Goal: Task Accomplishment & Management: Manage account settings

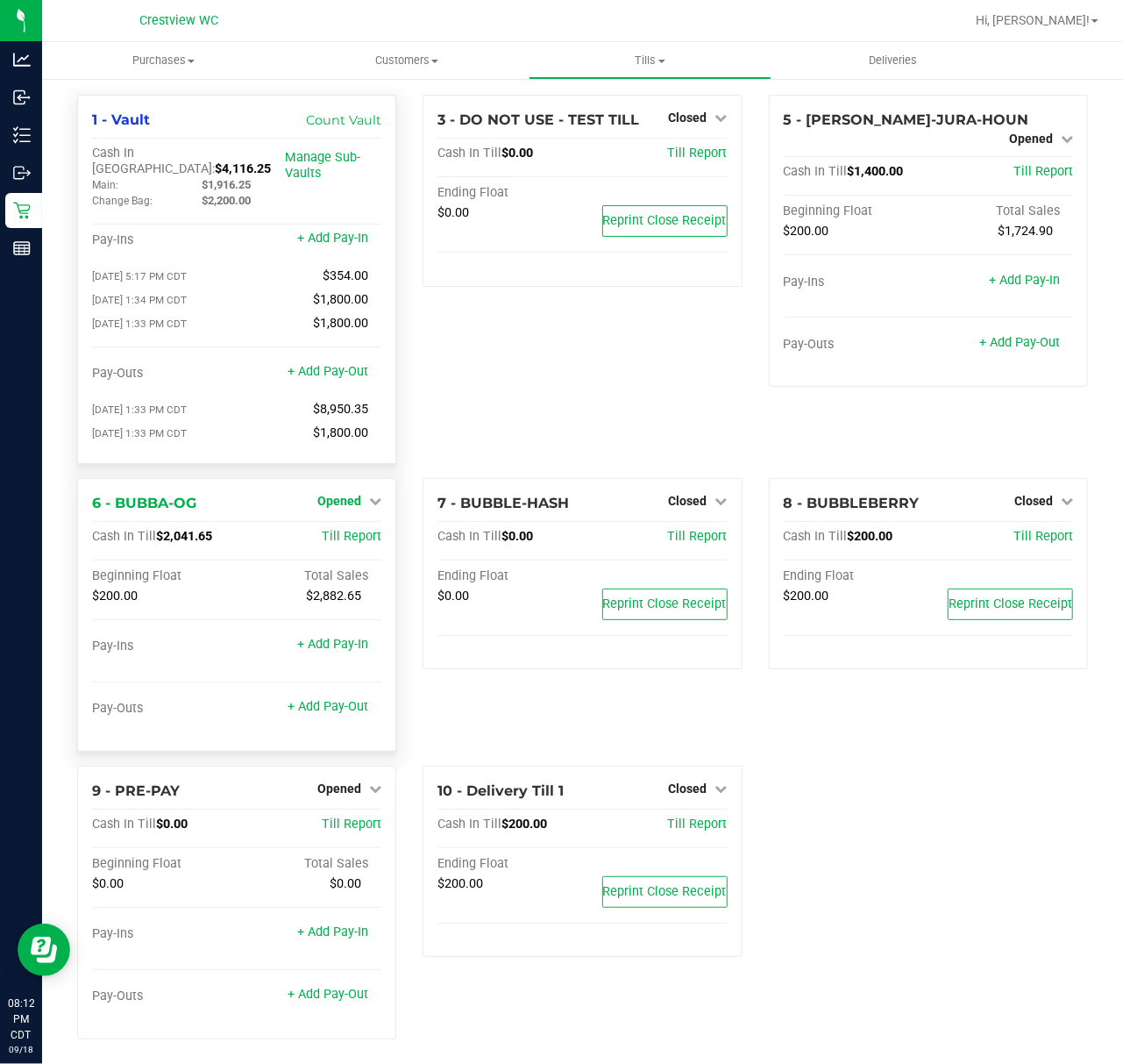
click at [351, 493] on span "Opened" at bounding box center [339, 500] width 43 height 14
click at [355, 529] on link "Close Till" at bounding box center [341, 536] width 47 height 14
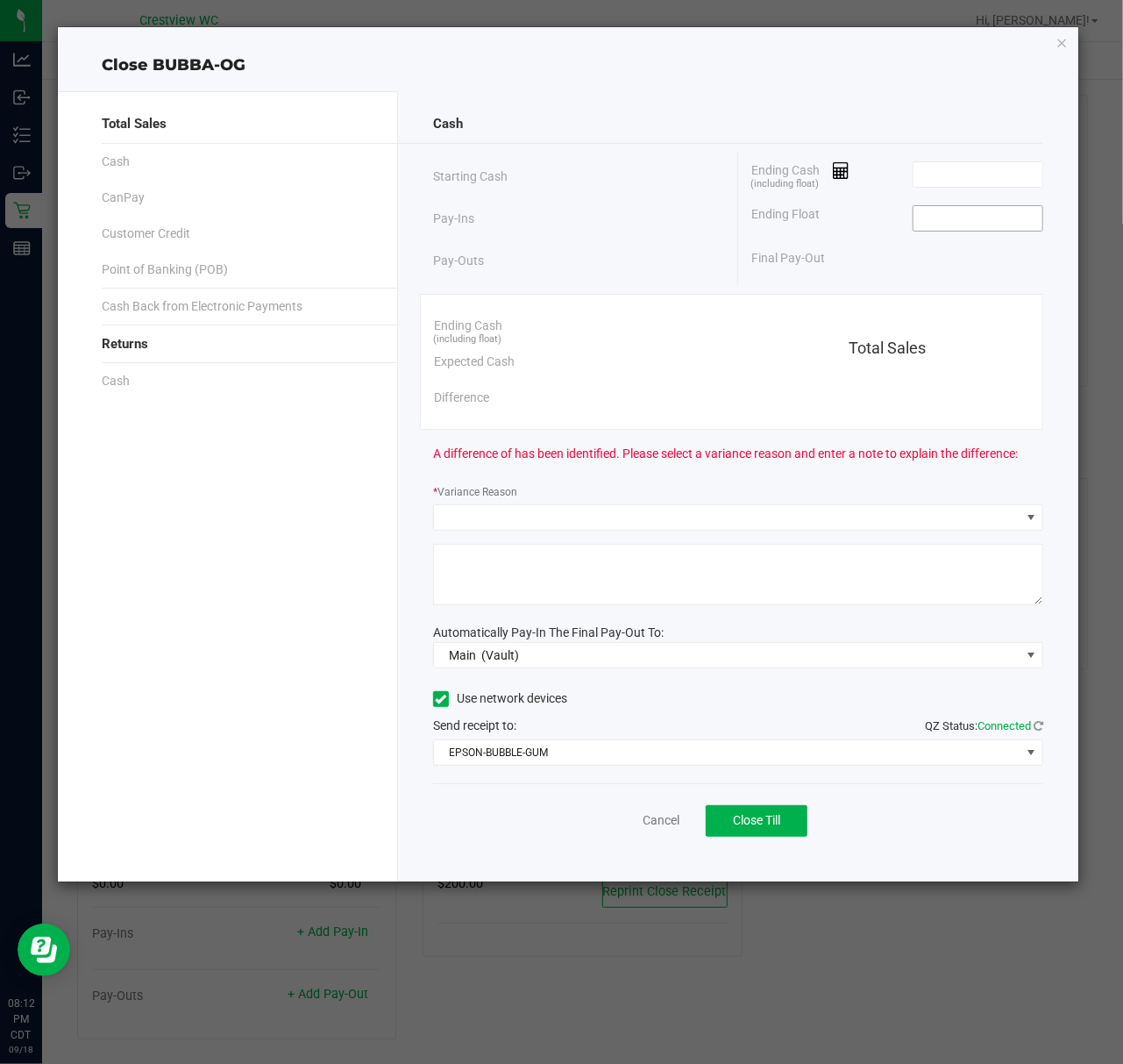
click at [967, 230] on input at bounding box center [978, 218] width 129 height 25
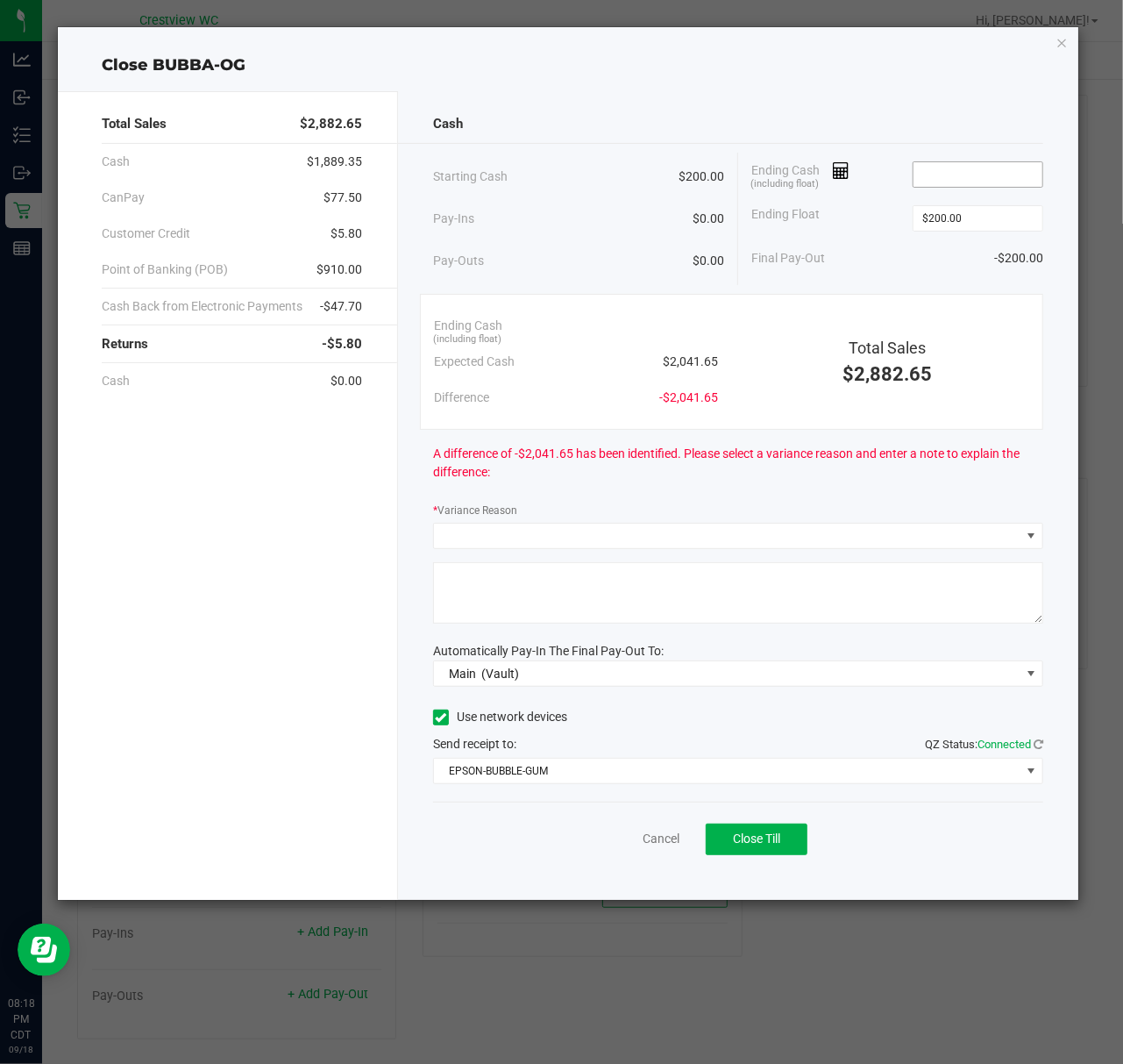
type input "$200.00"
click at [931, 163] on input at bounding box center [978, 175] width 129 height 25
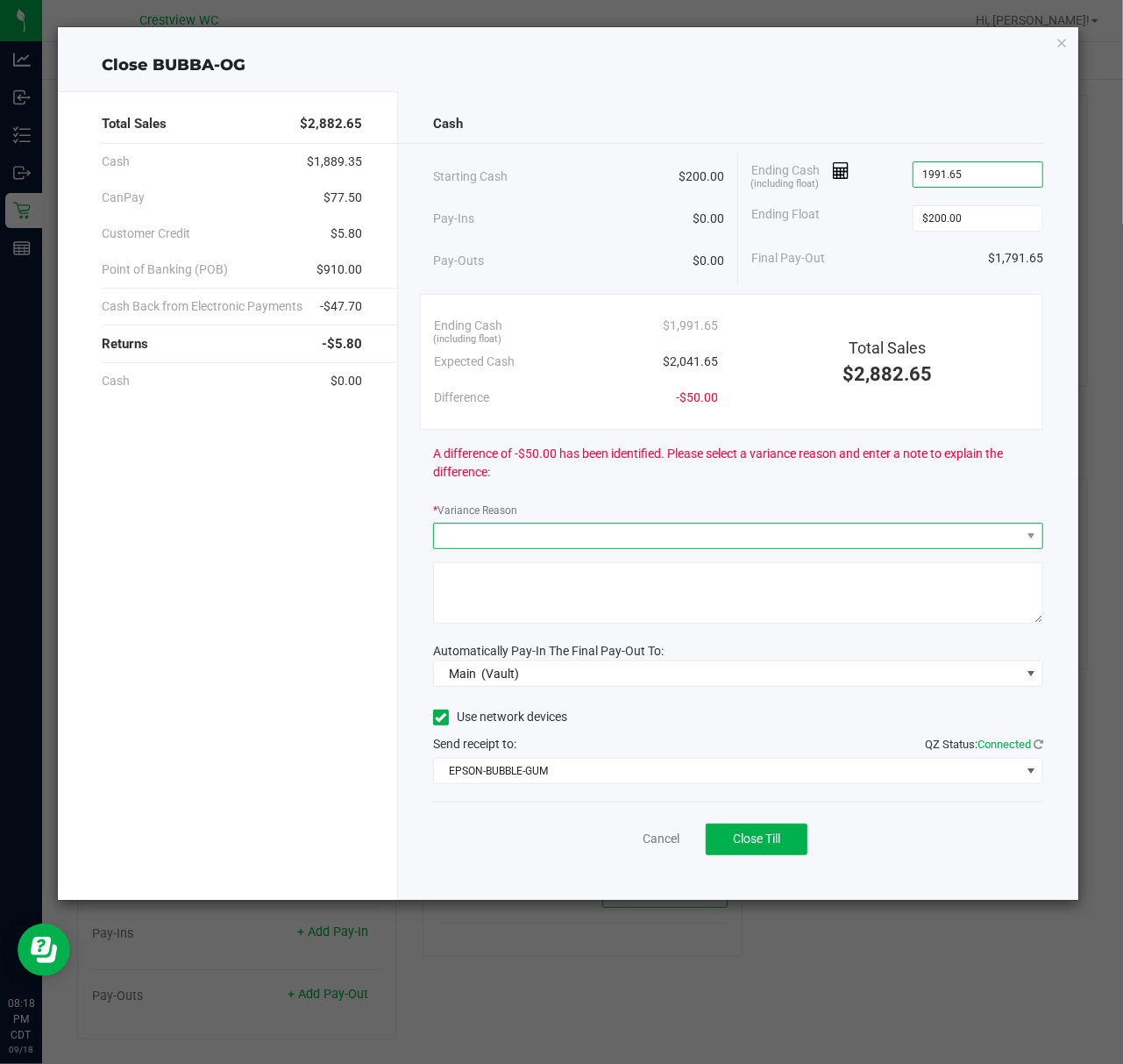
type input "$1,991.65"
drag, startPoint x: 802, startPoint y: 538, endPoint x: 783, endPoint y: 521, distance: 25.5
click at [801, 538] on span at bounding box center [727, 536] width 586 height 25
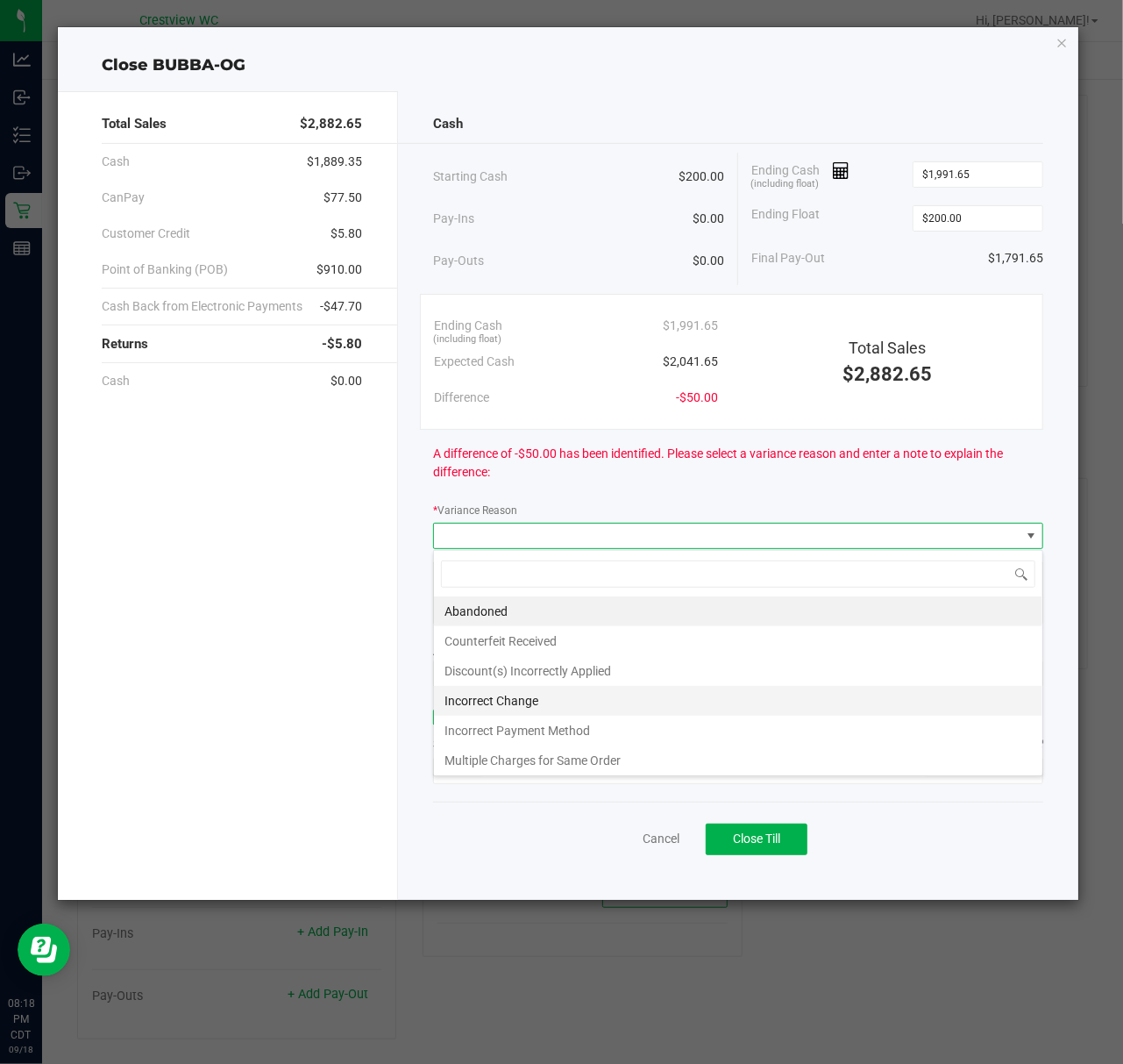
click at [624, 695] on li "Incorrect Change" at bounding box center [737, 701] width 608 height 30
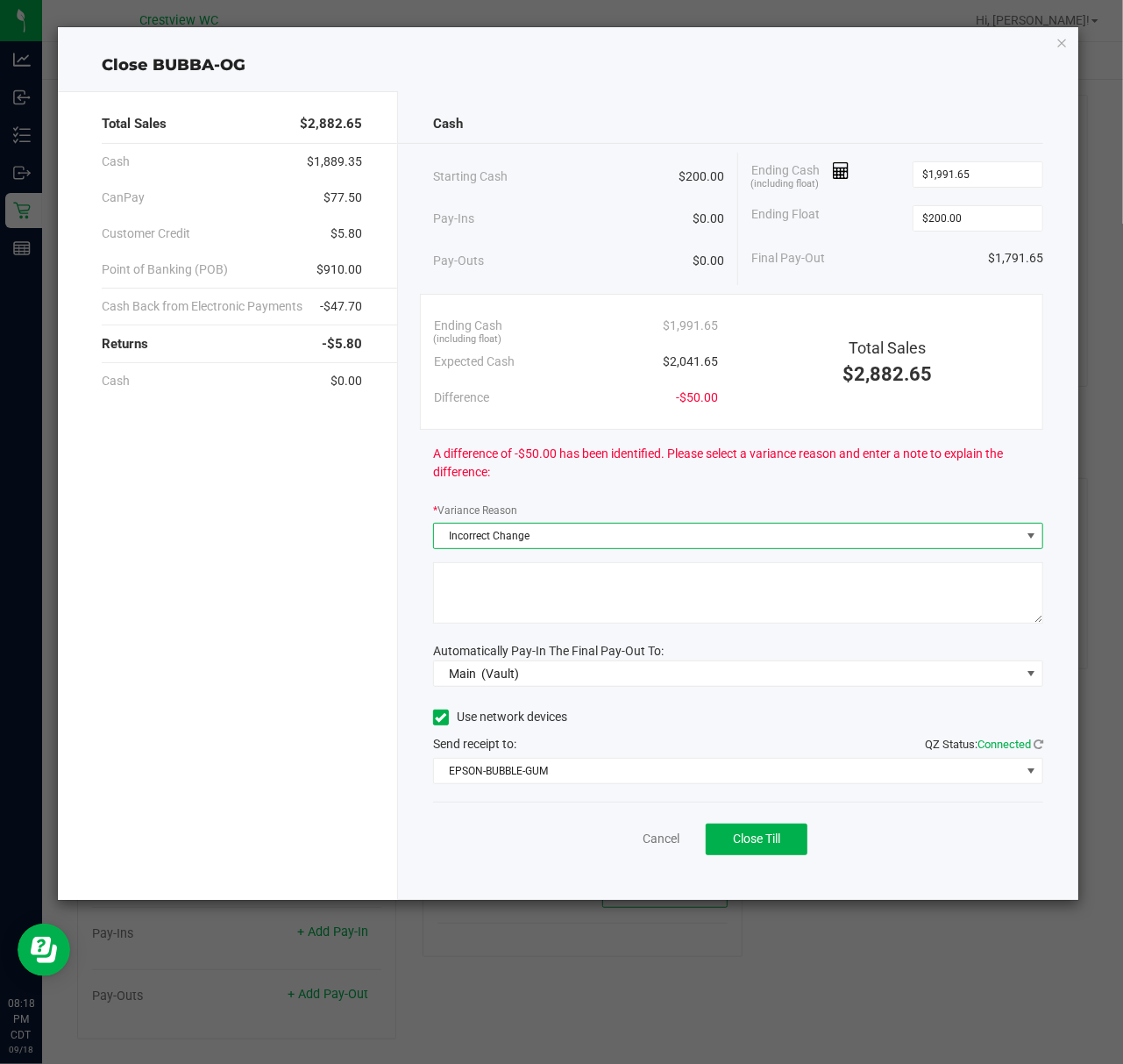
click at [680, 588] on textarea at bounding box center [737, 592] width 610 height 61
click at [569, 604] on textarea at bounding box center [737, 592] width 610 height 61
click at [529, 596] on textarea at bounding box center [737, 592] width 610 height 61
type textarea "Shorting drawer to get vault back to where it needs to be"
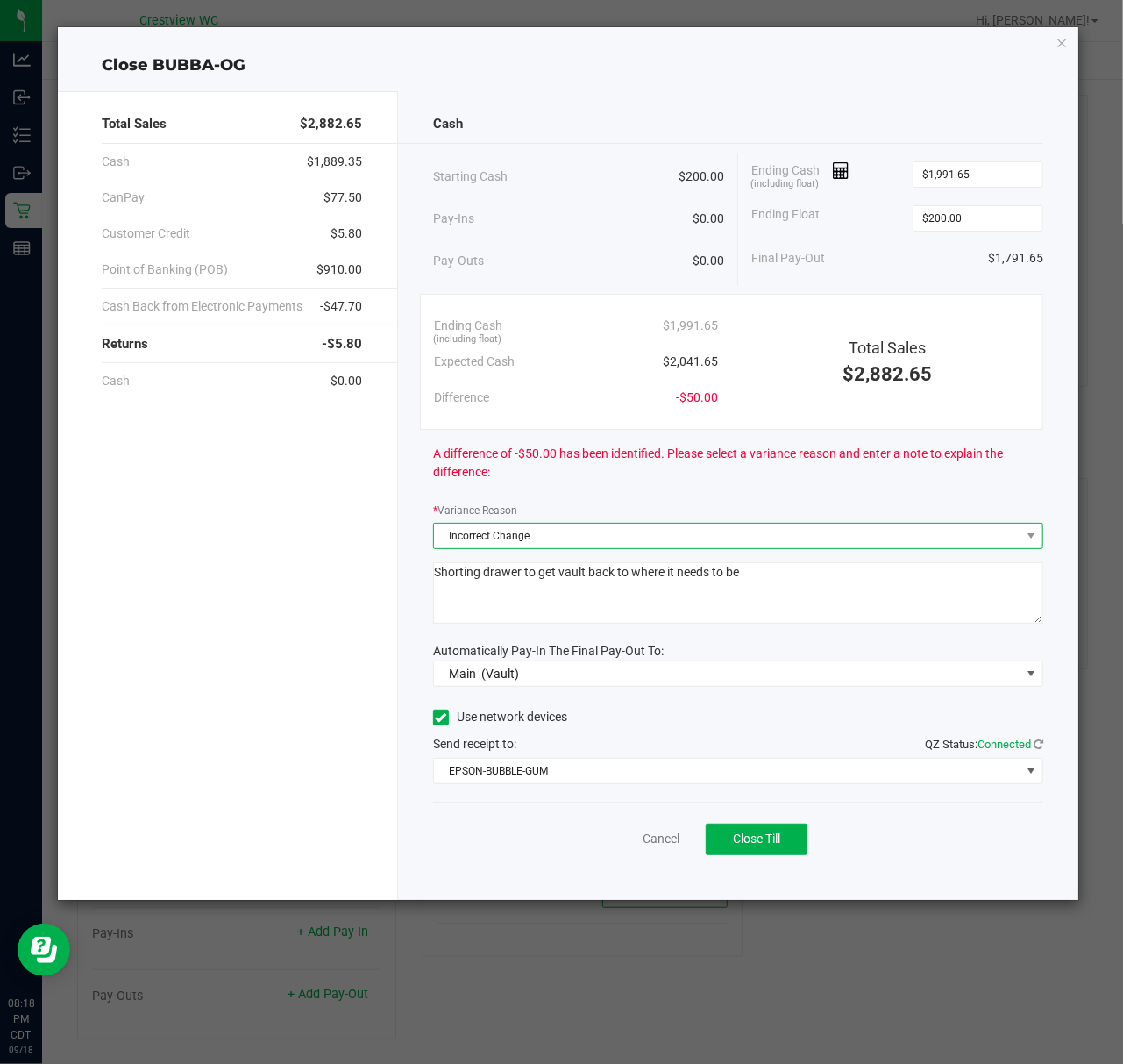
click at [712, 533] on span "Incorrect Change" at bounding box center [727, 536] width 586 height 25
click at [586, 841] on div "Cancel Close Till" at bounding box center [737, 836] width 610 height 68
click at [743, 829] on button "Close Till" at bounding box center [756, 839] width 102 height 31
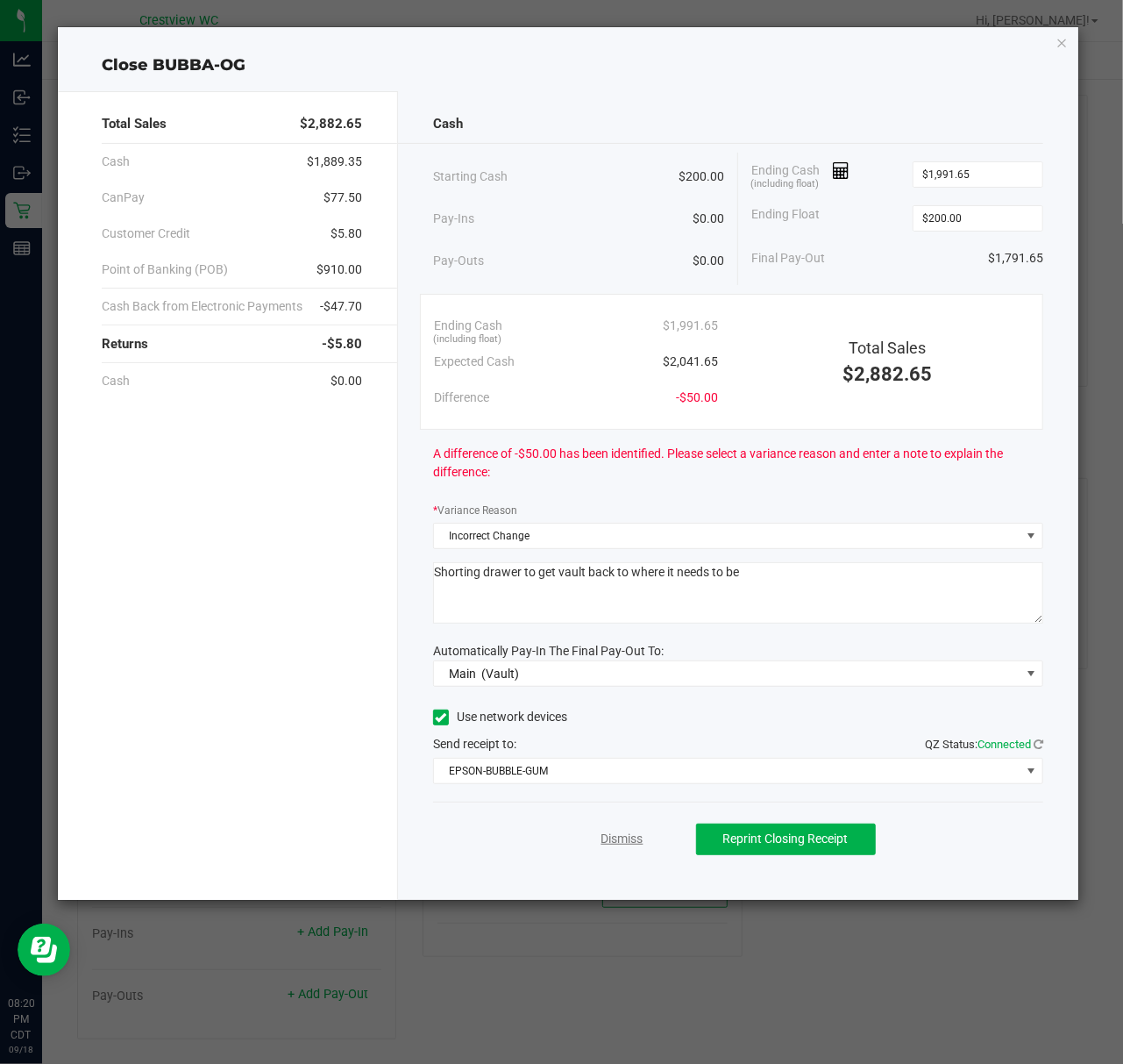
click at [625, 833] on link "Dismiss" at bounding box center [622, 839] width 42 height 19
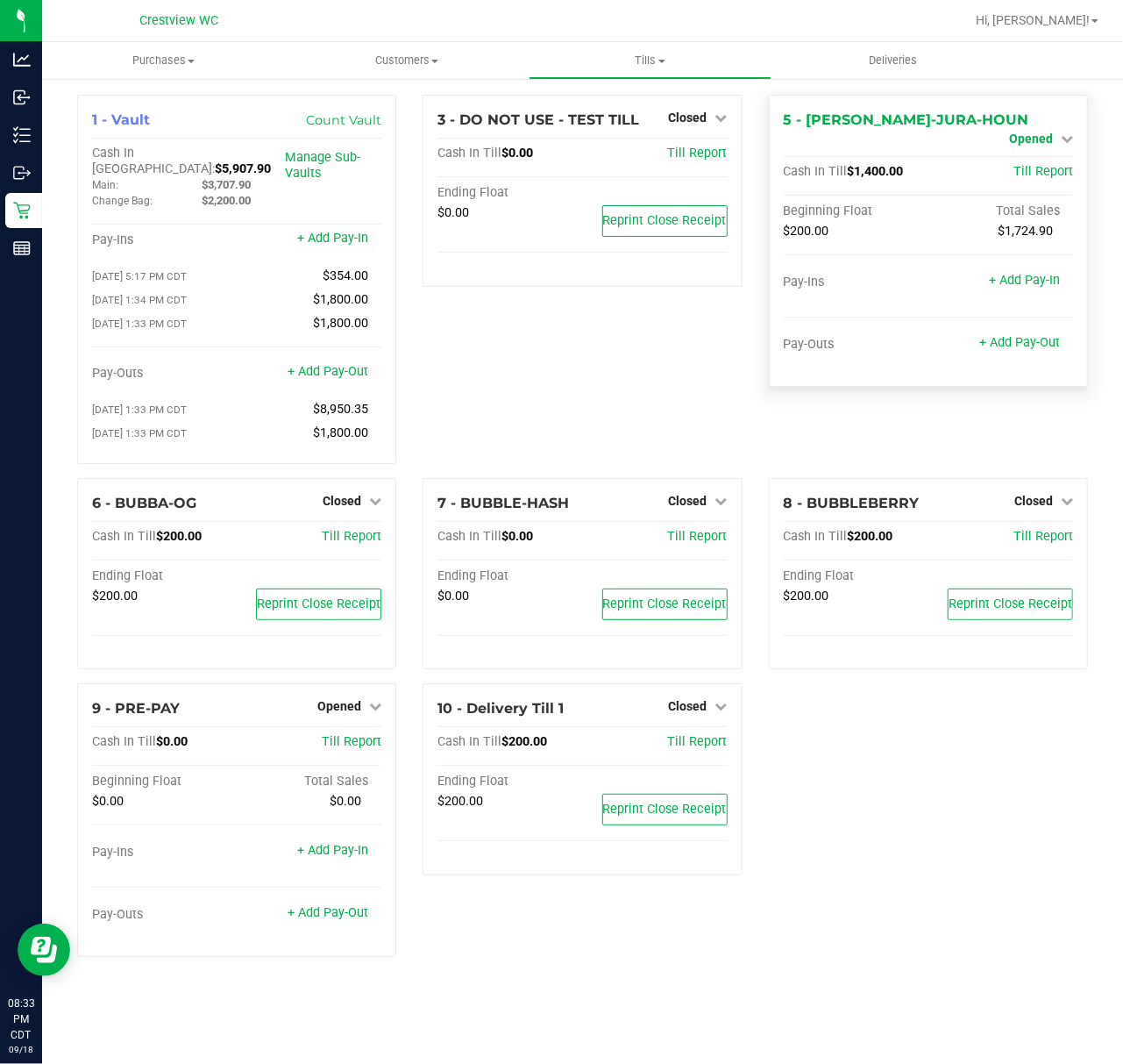
click at [1055, 131] on link "Opened" at bounding box center [1041, 138] width 64 height 14
click at [1016, 158] on link "Close Till" at bounding box center [1032, 154] width 47 height 14
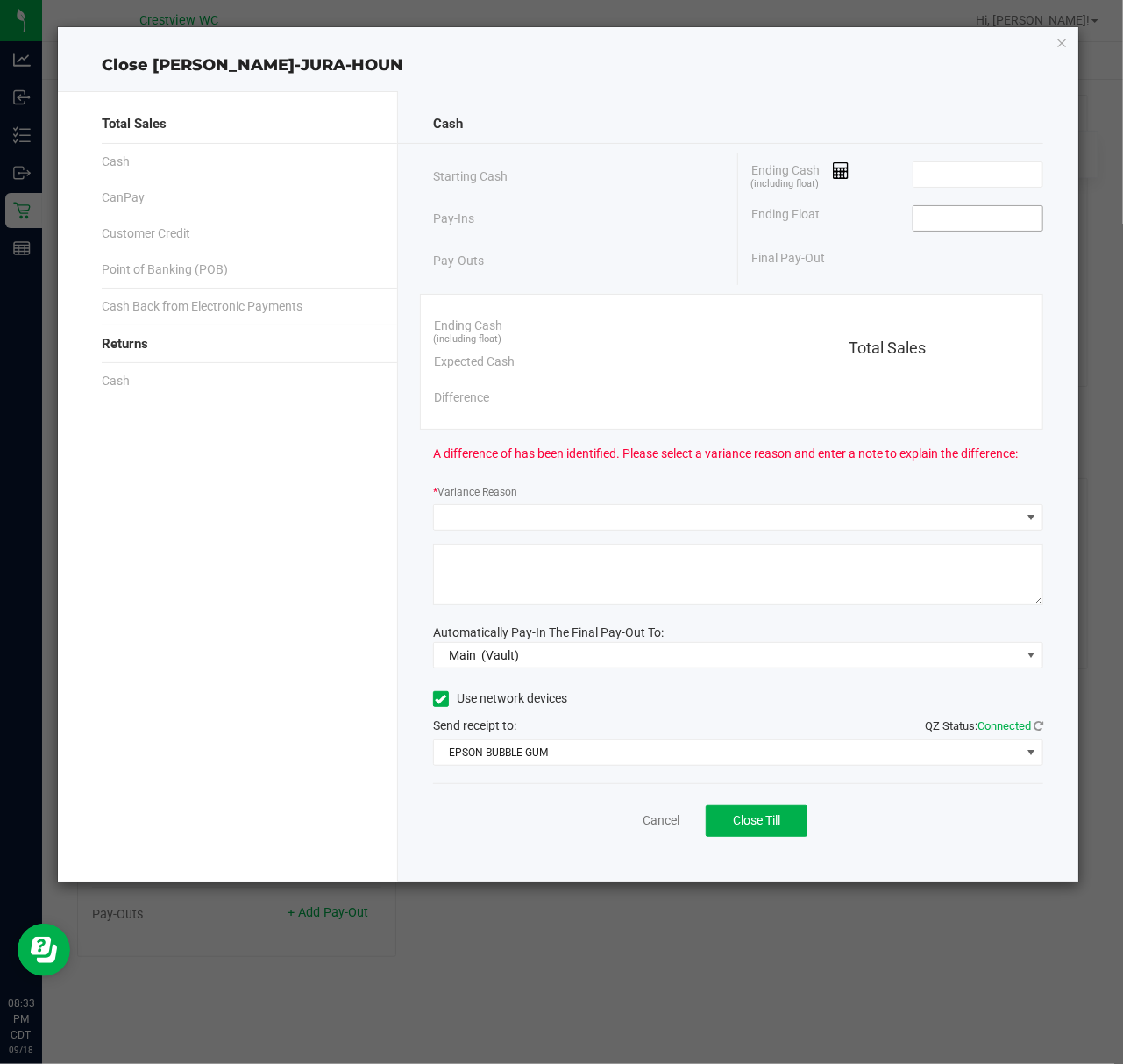
click at [958, 219] on input at bounding box center [978, 218] width 129 height 25
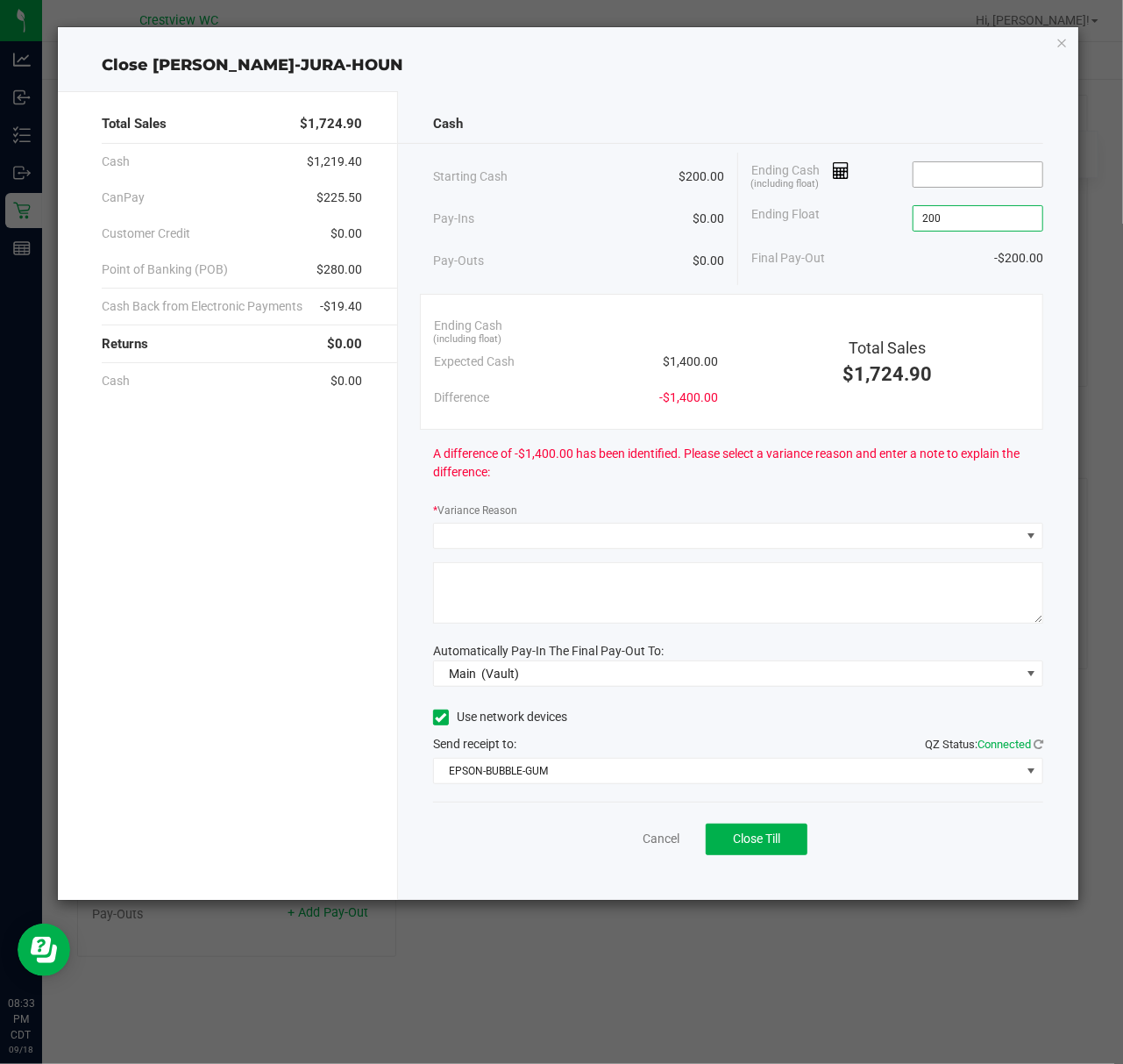
type input "$200.00"
click at [989, 166] on input at bounding box center [978, 175] width 129 height 25
click at [1004, 163] on input at bounding box center [978, 175] width 129 height 25
click at [1025, 162] on input "1398" at bounding box center [978, 175] width 129 height 25
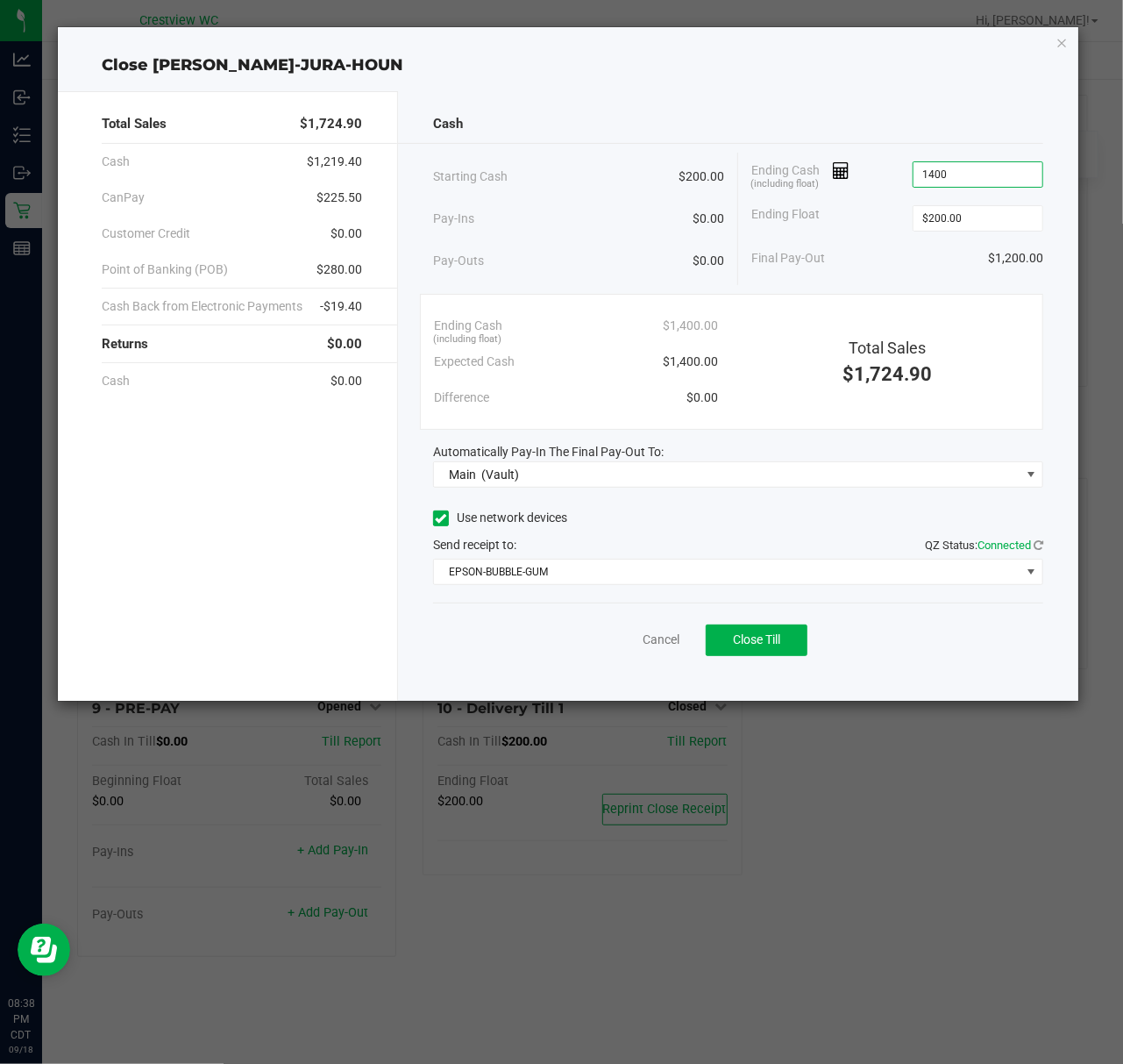
type input "$1,400.00"
click at [980, 137] on div "Cash" at bounding box center [737, 125] width 610 height 38
click at [735, 635] on span "Close Till" at bounding box center [756, 639] width 47 height 14
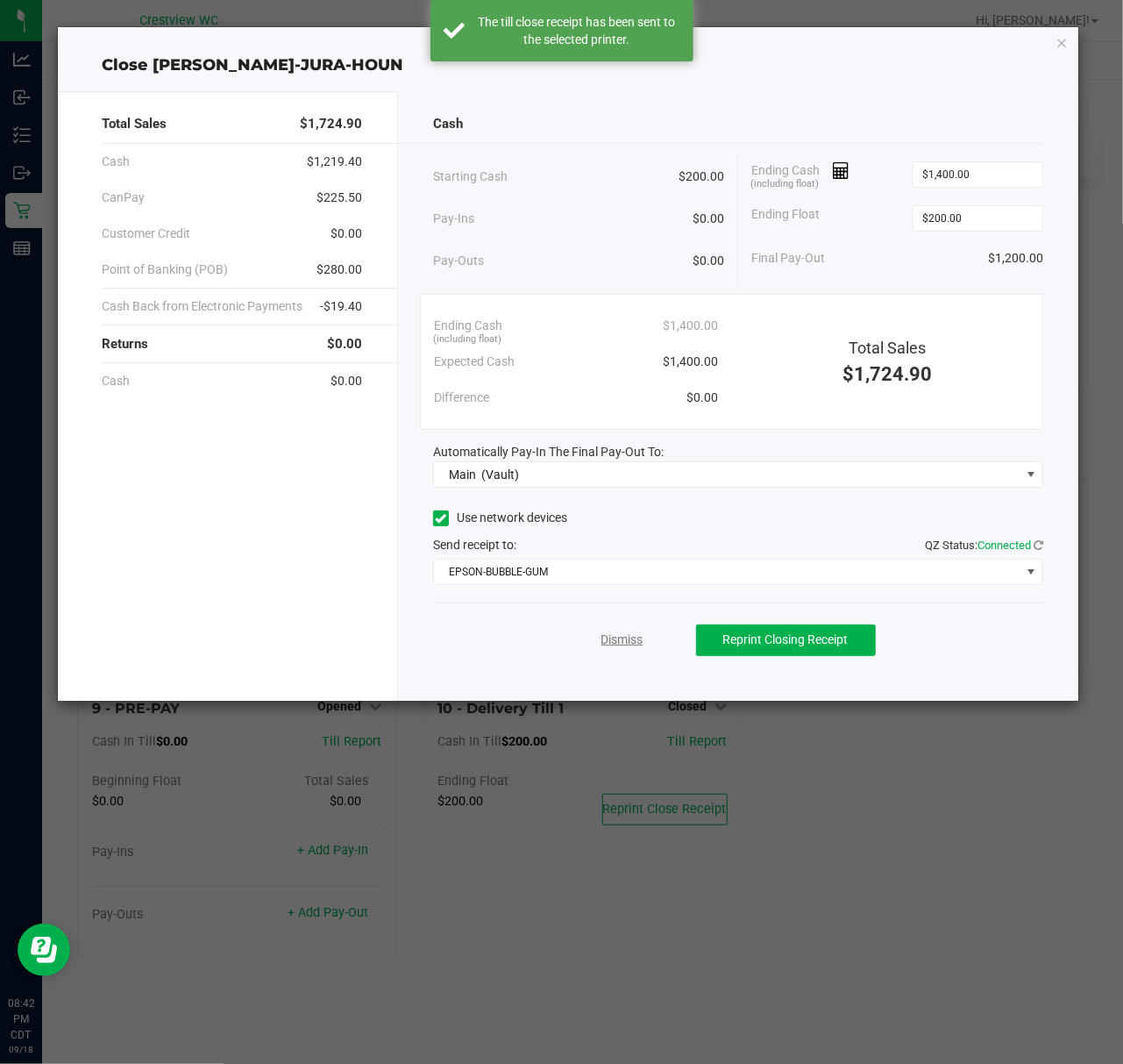
click at [618, 637] on link "Dismiss" at bounding box center [622, 640] width 42 height 19
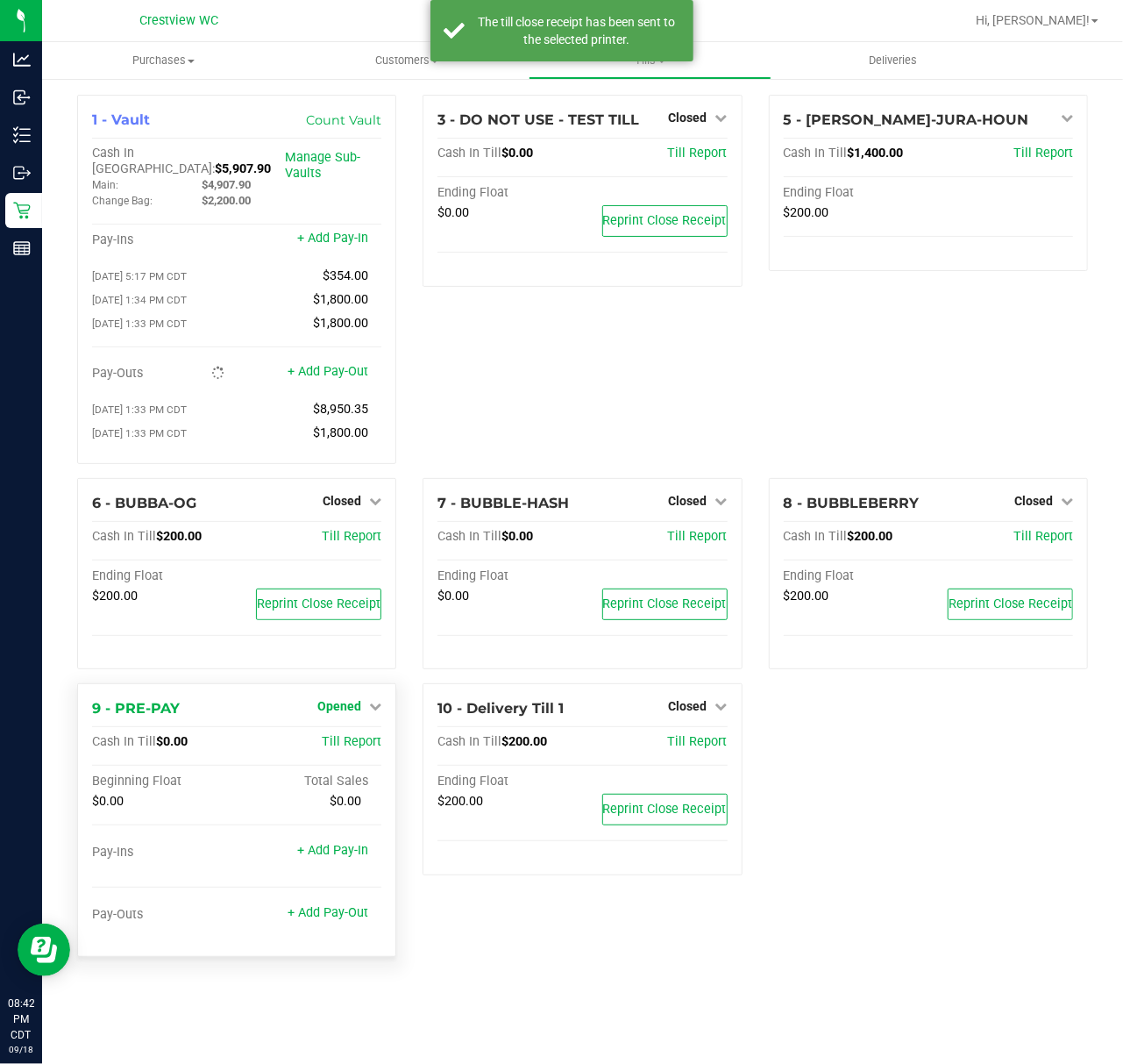
click at [334, 699] on span "Opened" at bounding box center [339, 706] width 43 height 14
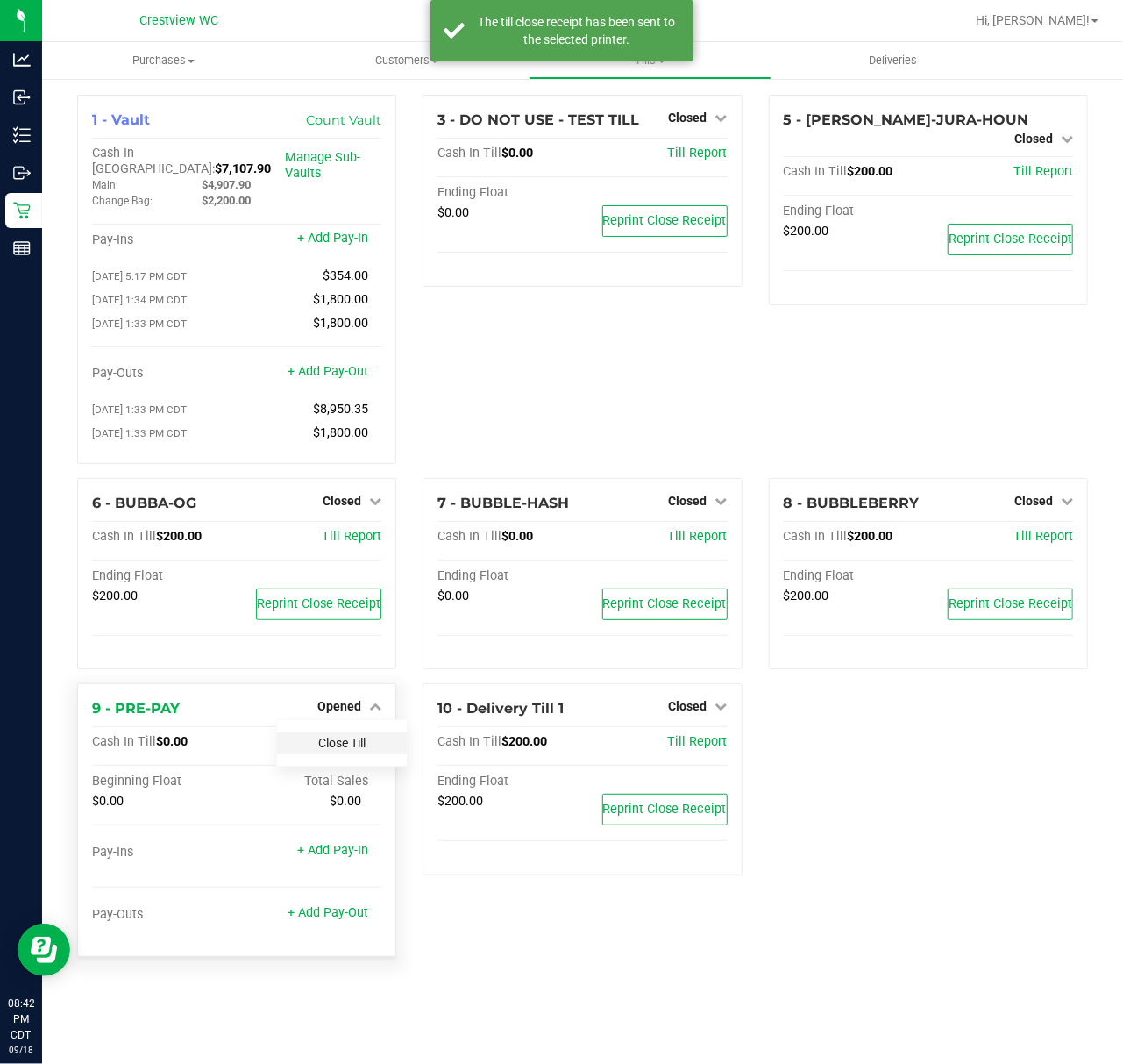
click at [363, 736] on link "Close Till" at bounding box center [341, 742] width 47 height 14
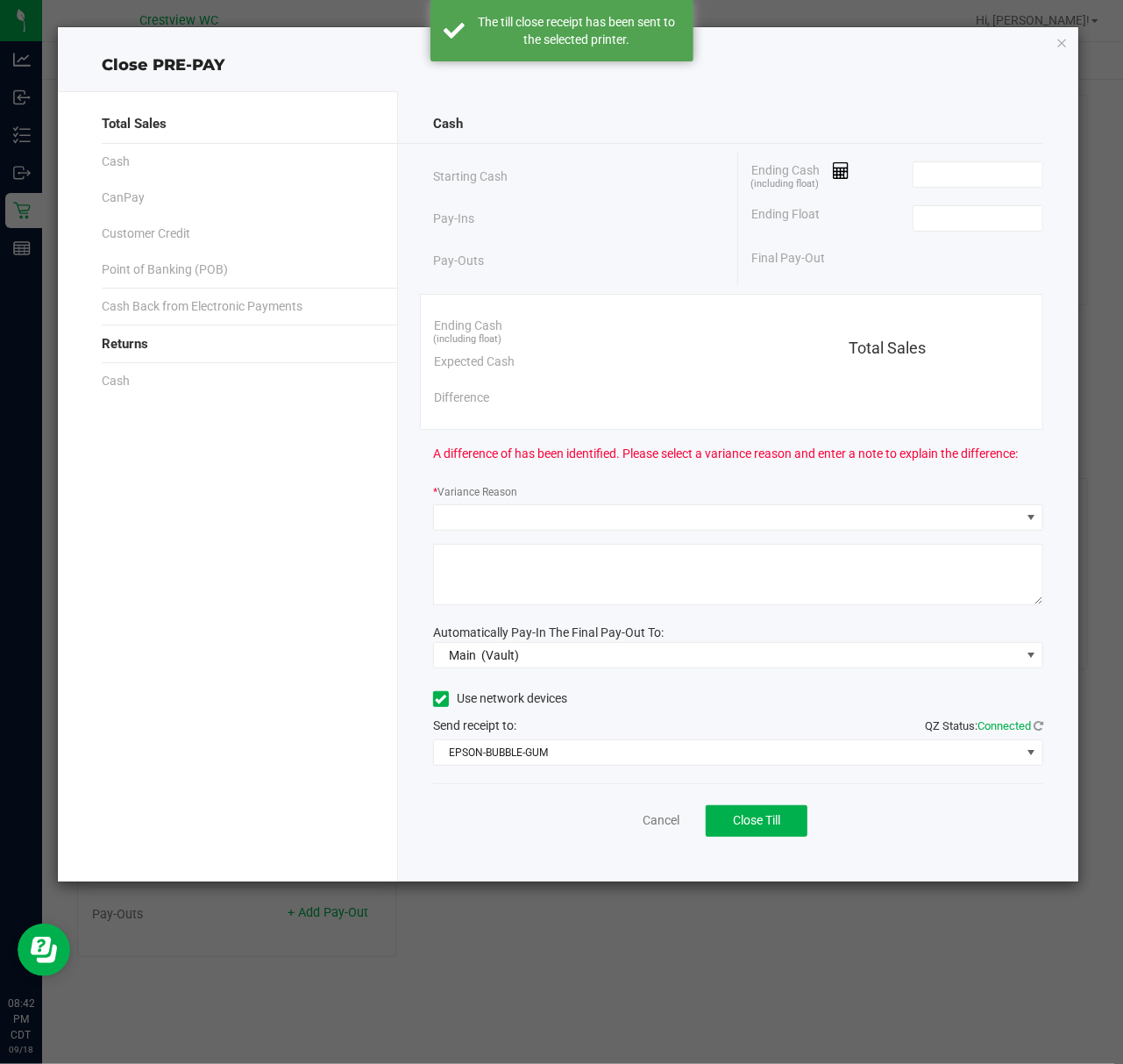
drag, startPoint x: 963, startPoint y: 152, endPoint x: 965, endPoint y: 177, distance: 25.1
click at [963, 153] on div "Ending Cash (including float)" at bounding box center [898, 175] width 292 height 43
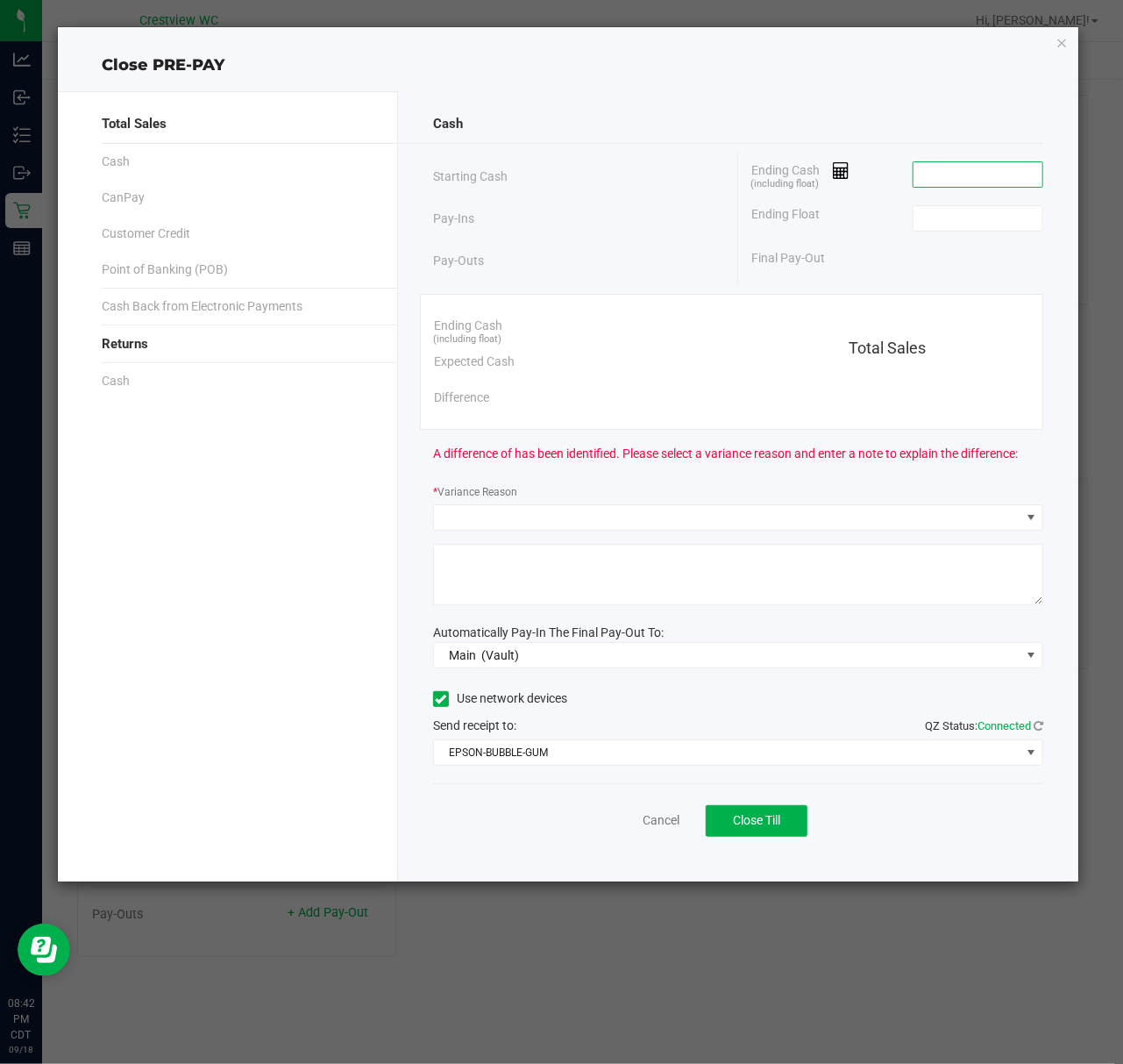
click at [965, 177] on input at bounding box center [978, 175] width 129 height 25
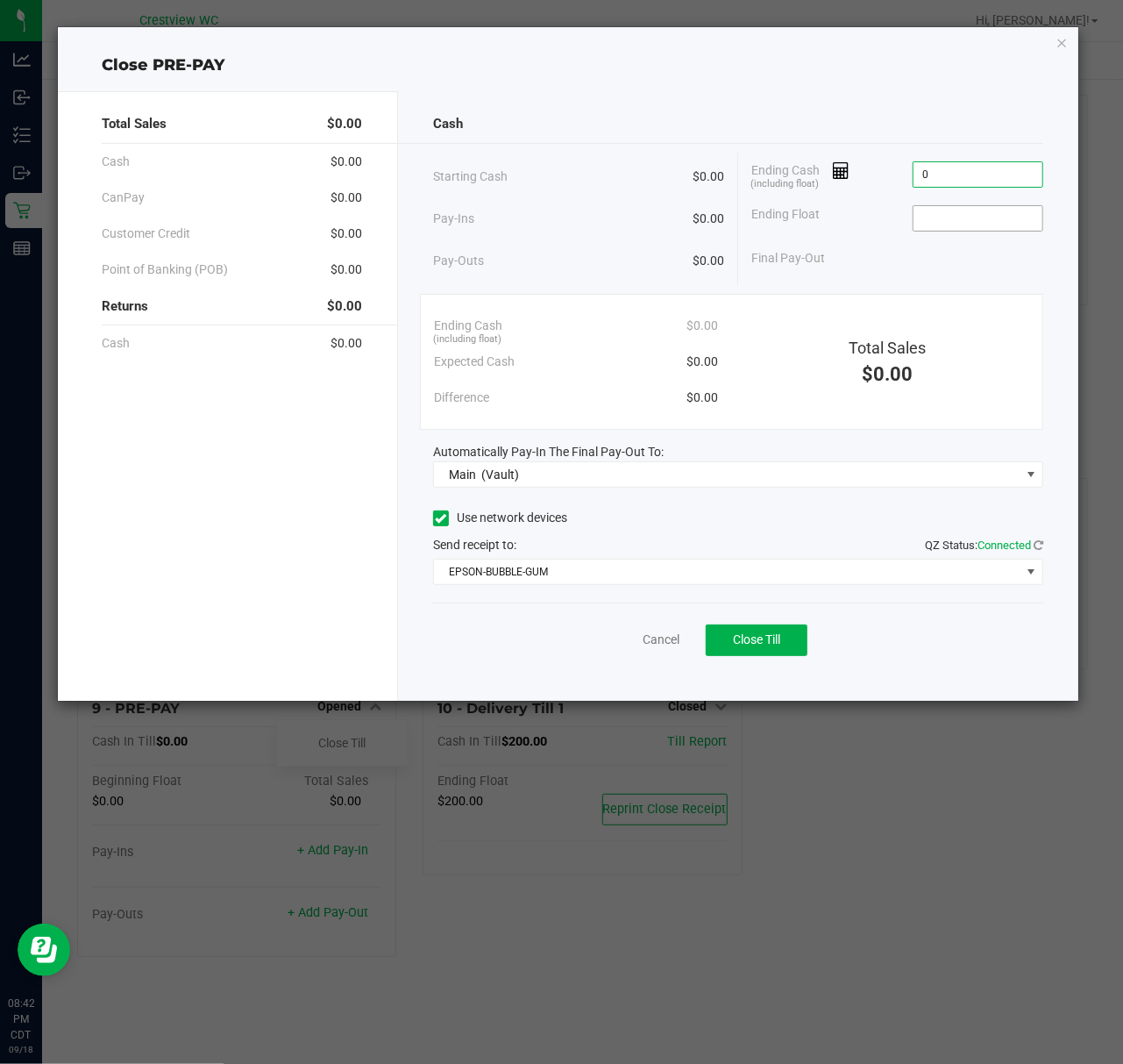
type input "$0.00"
click at [958, 216] on input at bounding box center [978, 218] width 129 height 25
type input "$0.00"
click at [727, 642] on button "Close Till" at bounding box center [756, 640] width 102 height 31
click at [631, 637] on link "Dismiss" at bounding box center [622, 640] width 42 height 19
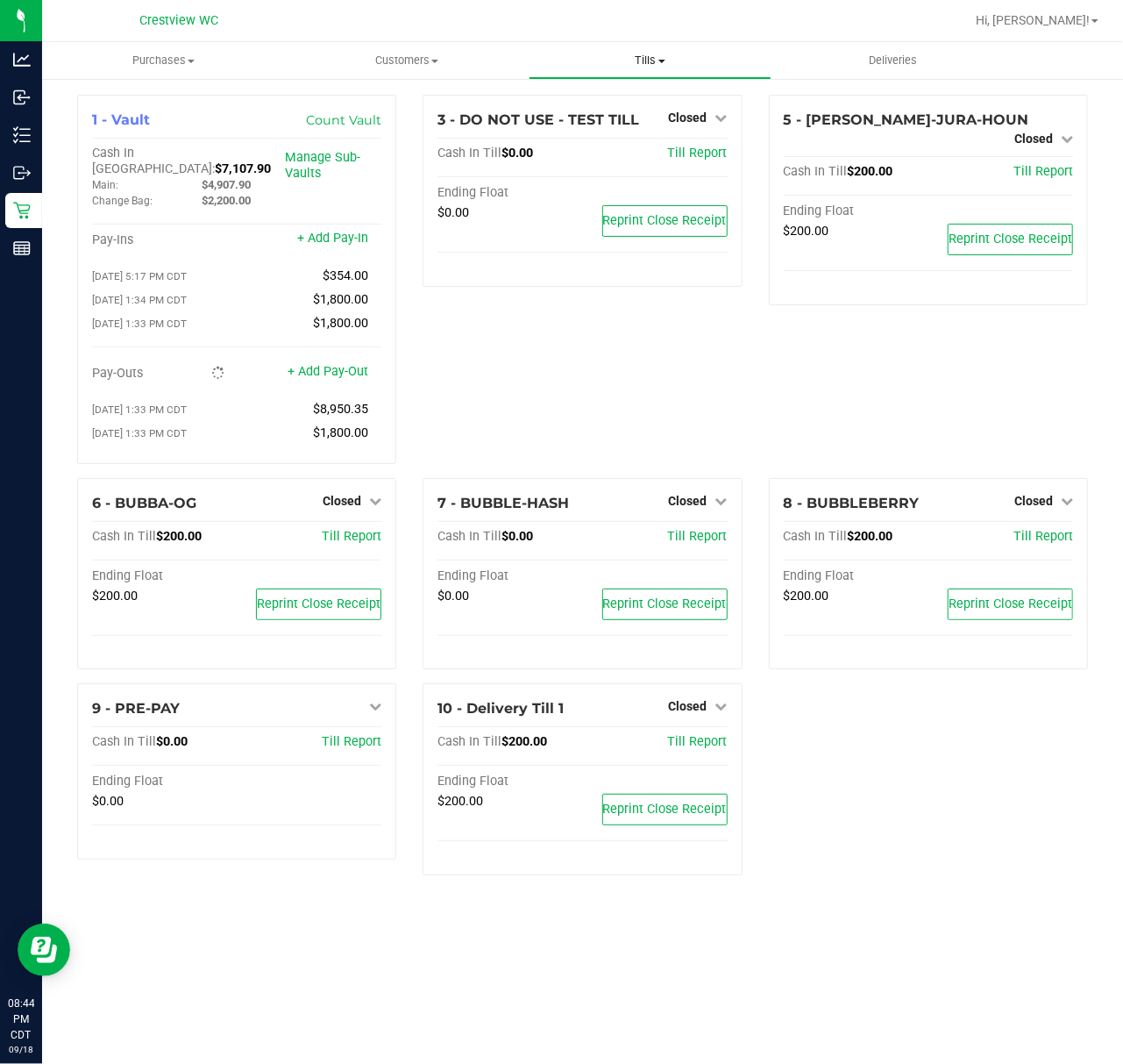
click at [636, 53] on span "Tills" at bounding box center [650, 60] width 241 height 16
click at [652, 131] on span "Reconcile e-payments" at bounding box center [616, 126] width 174 height 15
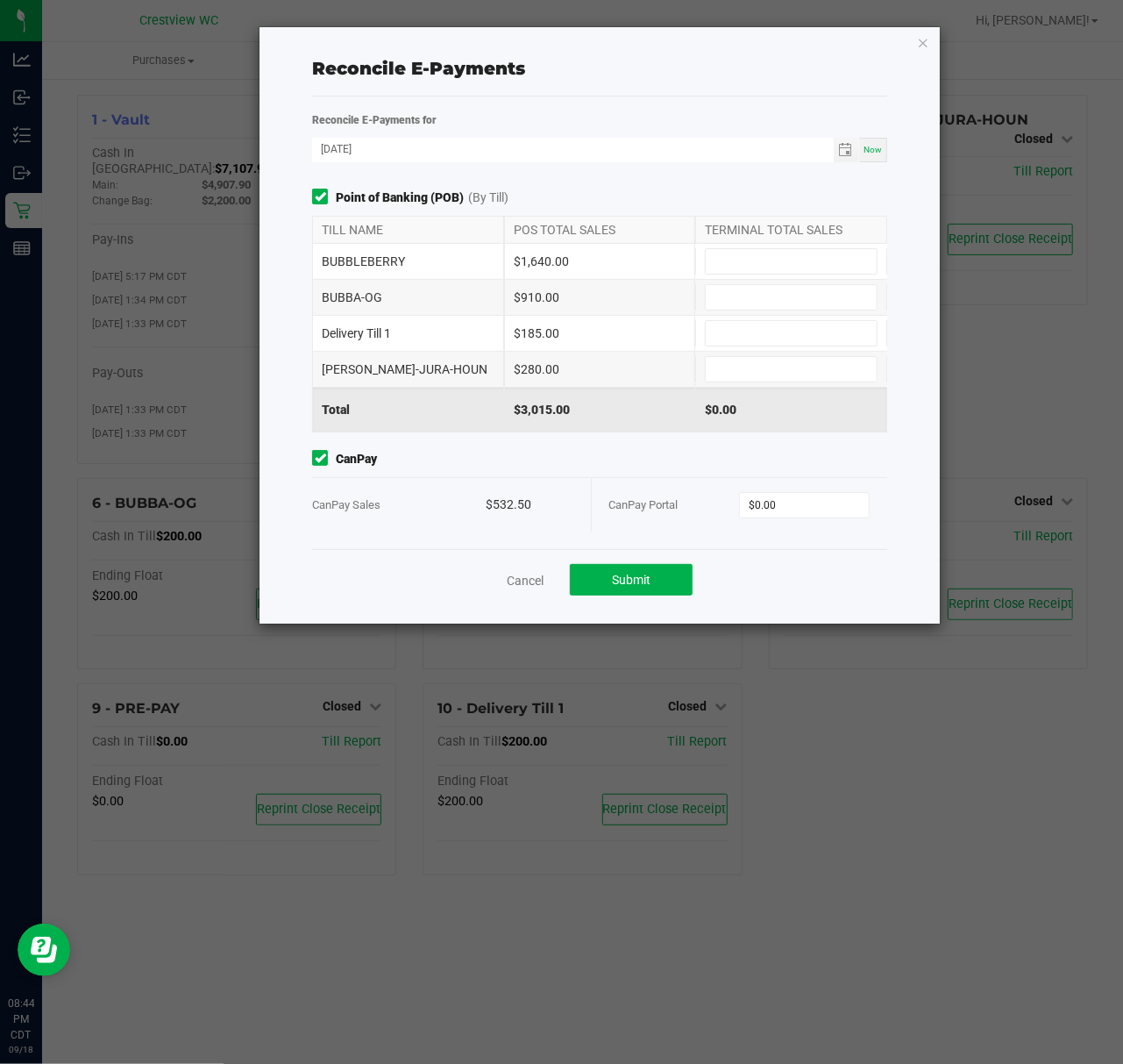
click at [554, 259] on div "$1,640.00" at bounding box center [601, 260] width 192 height 35
copy div "1,640.00"
click at [753, 270] on input at bounding box center [790, 261] width 171 height 25
paste input "1640"
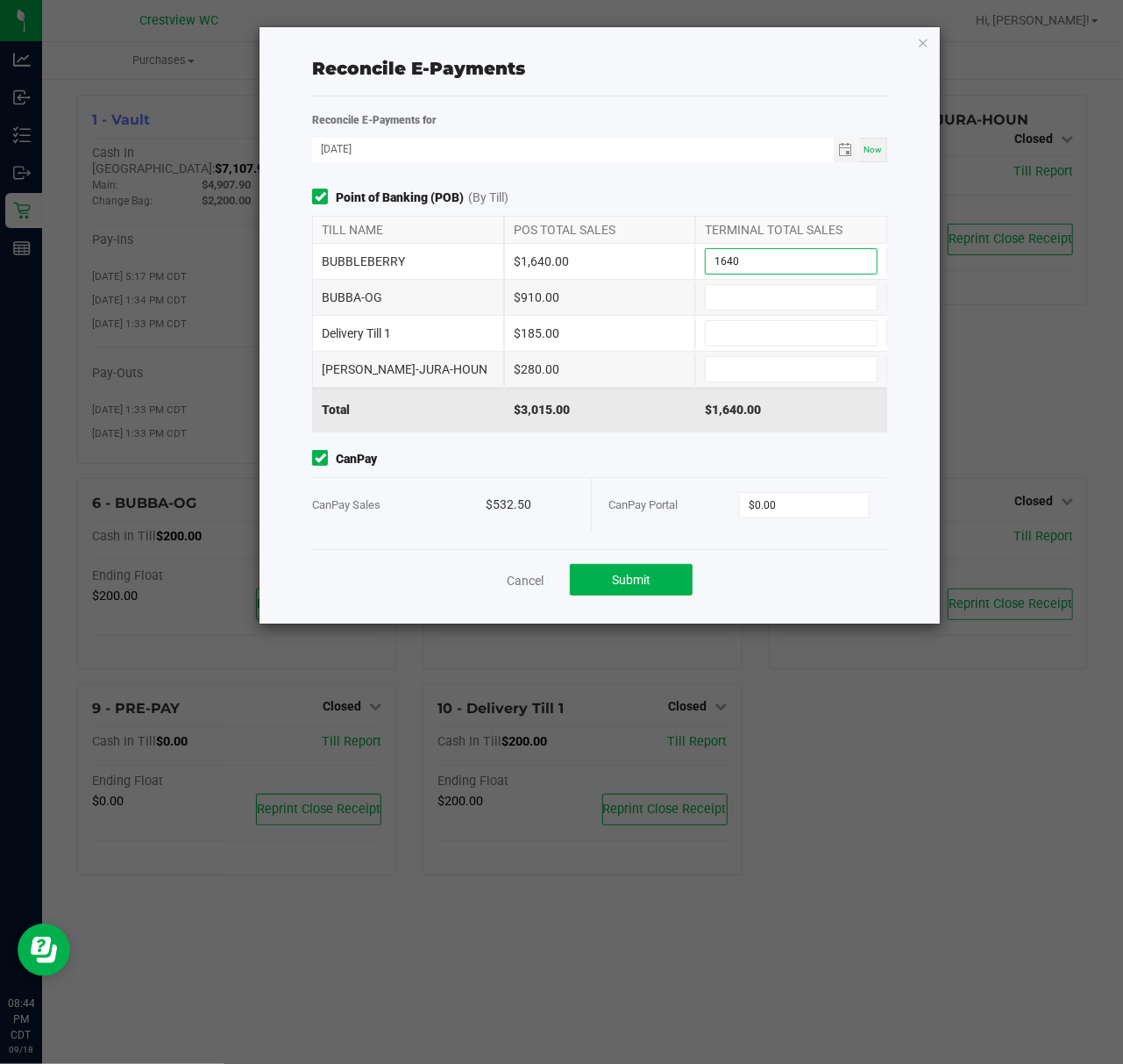
type input "$1,640.00"
click at [545, 302] on div "$910.00" at bounding box center [601, 297] width 192 height 35
copy div "910.00"
click at [737, 291] on input at bounding box center [790, 297] width 171 height 25
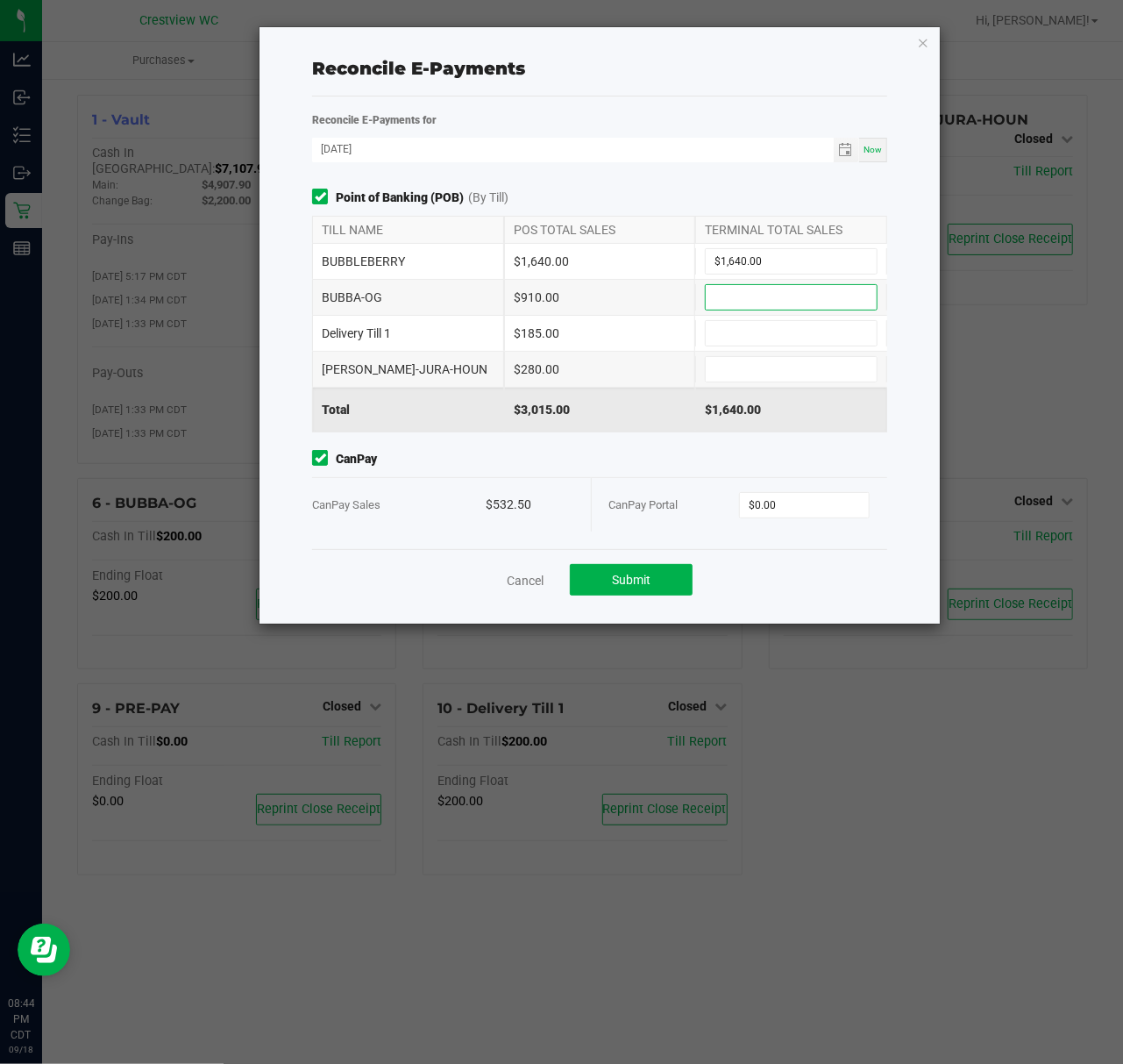
paste input "910"
type input "$910.00"
click at [548, 334] on div "$185.00" at bounding box center [601, 333] width 192 height 35
copy div "185.00"
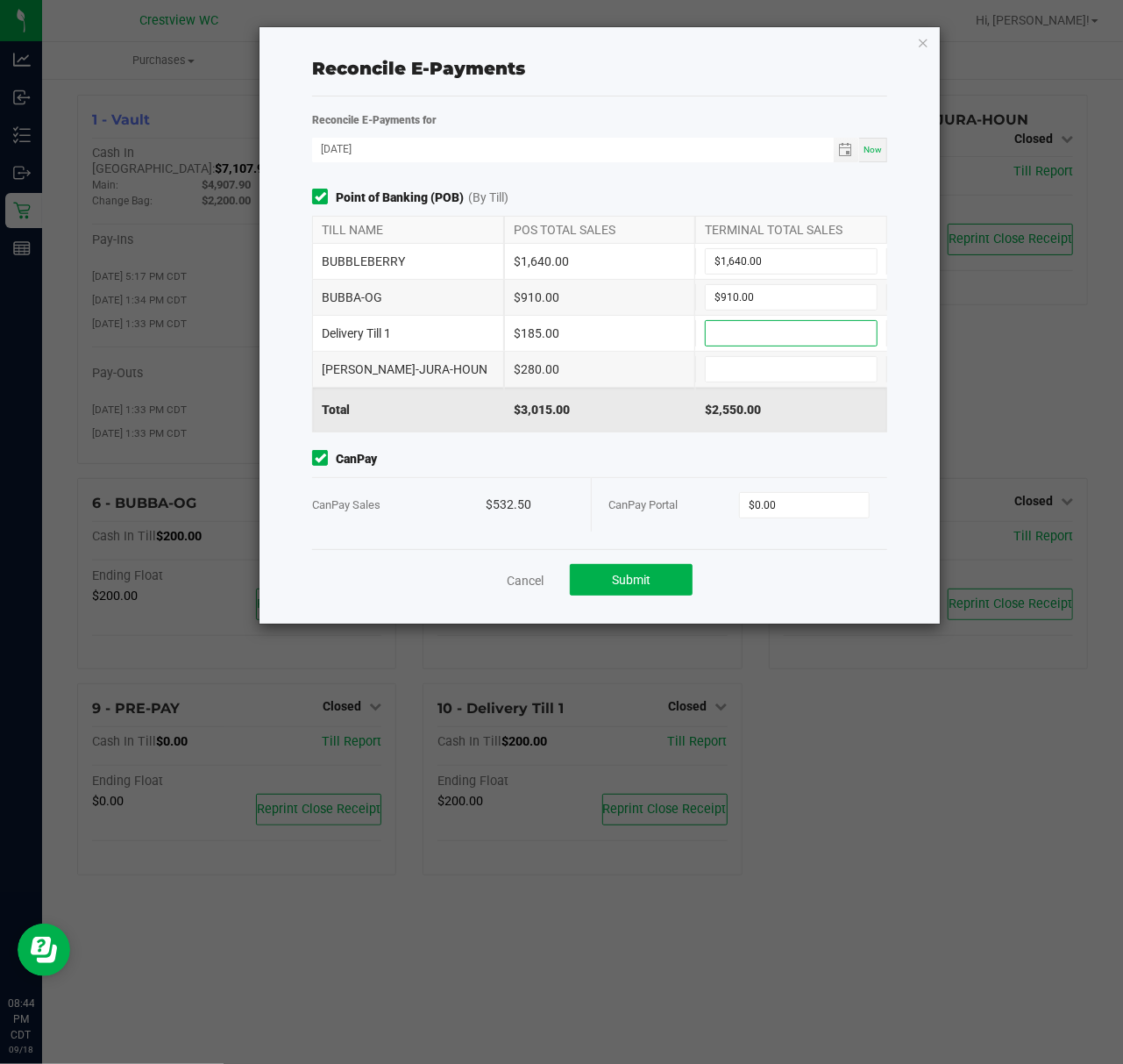
click at [754, 324] on input at bounding box center [790, 333] width 171 height 25
click at [551, 334] on div "$185.00" at bounding box center [601, 333] width 192 height 35
copy div "185.00"
click at [752, 333] on input at bounding box center [790, 333] width 171 height 25
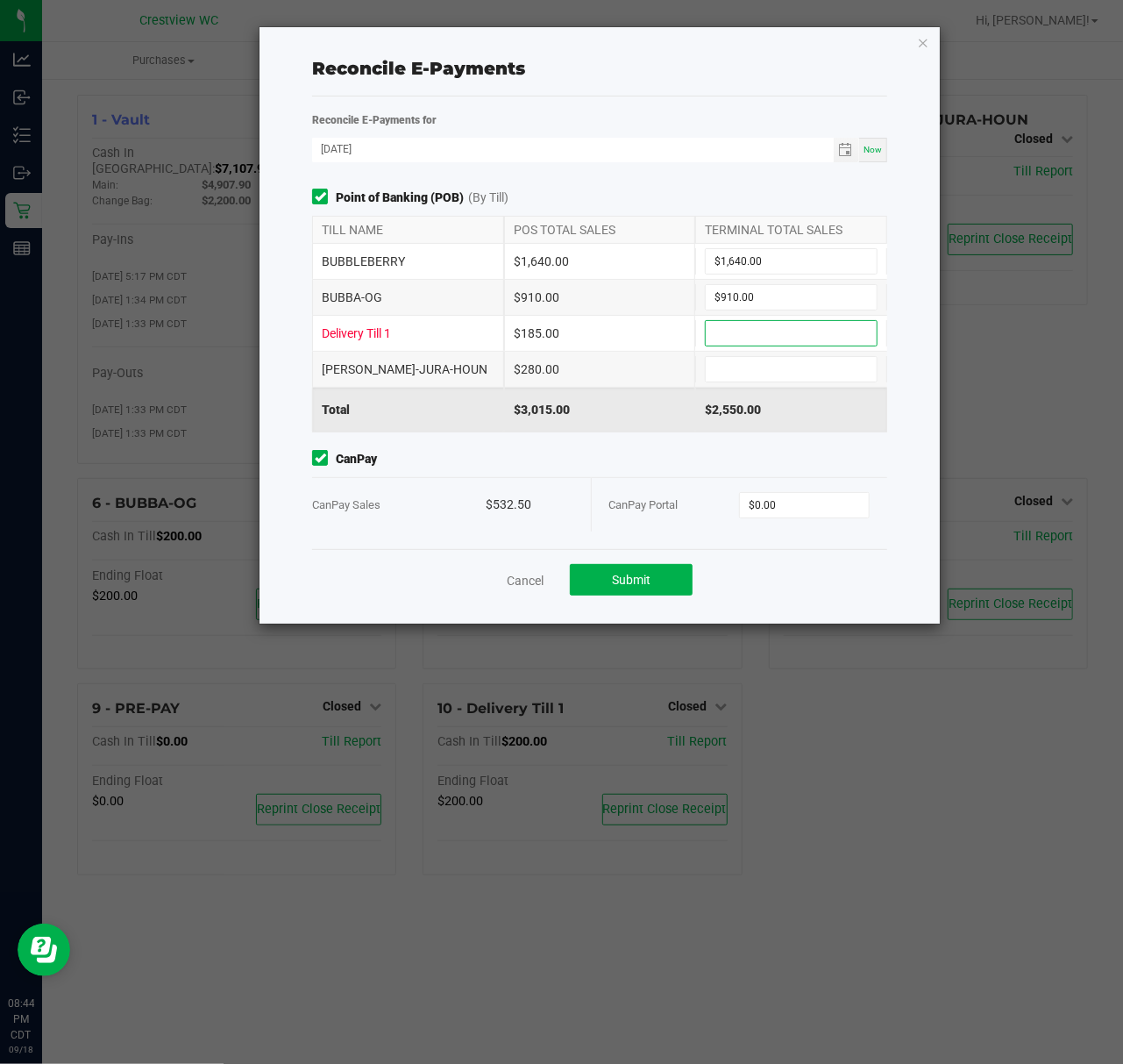
paste input "185"
type input "$185.00"
click at [547, 365] on div "$280.00" at bounding box center [601, 369] width 192 height 35
copy div "280.00"
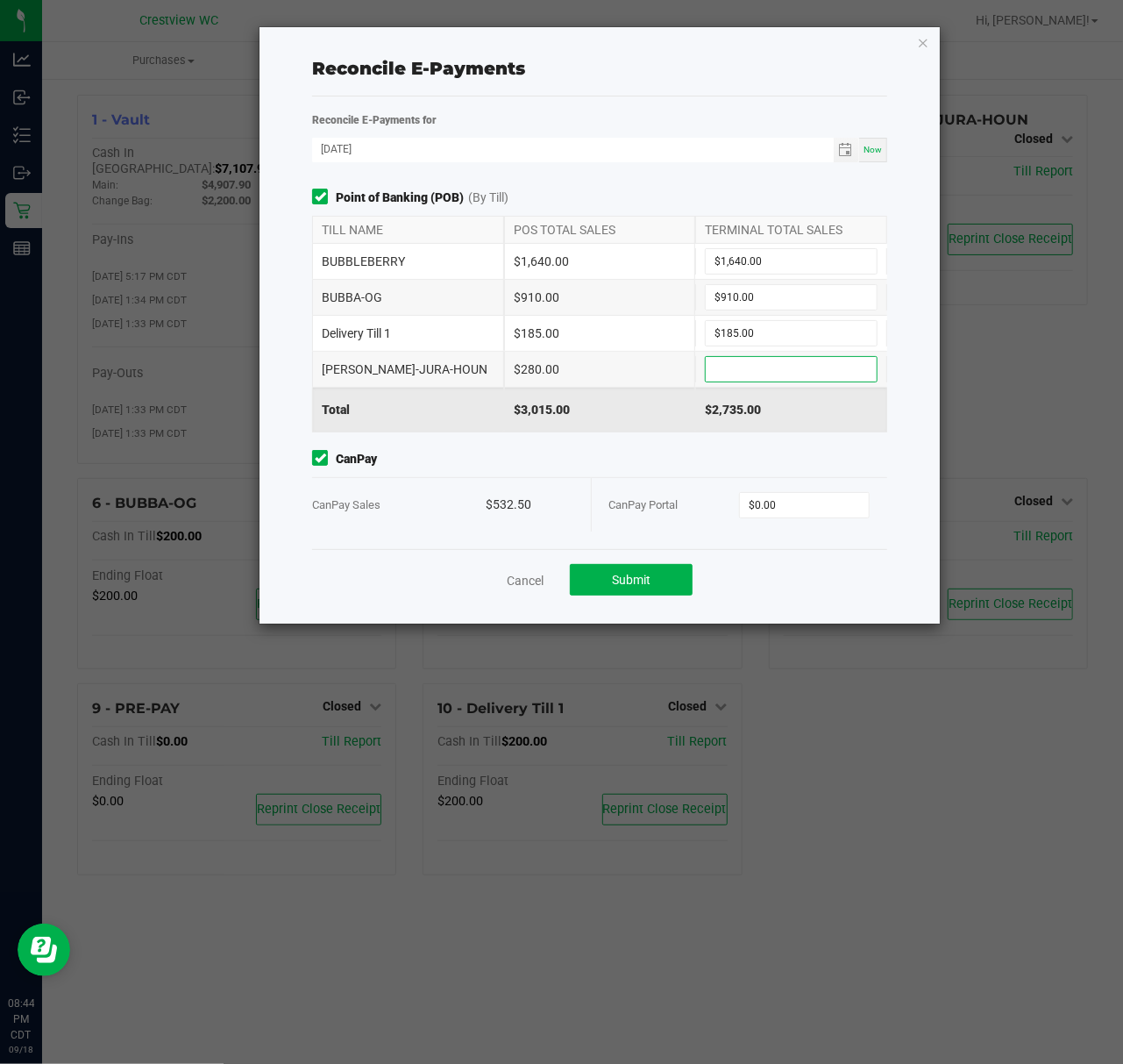
click at [766, 359] on input at bounding box center [790, 369] width 171 height 25
paste input "280"
type input "$280.00"
click at [508, 507] on div "$532.50" at bounding box center [529, 505] width 87 height 54
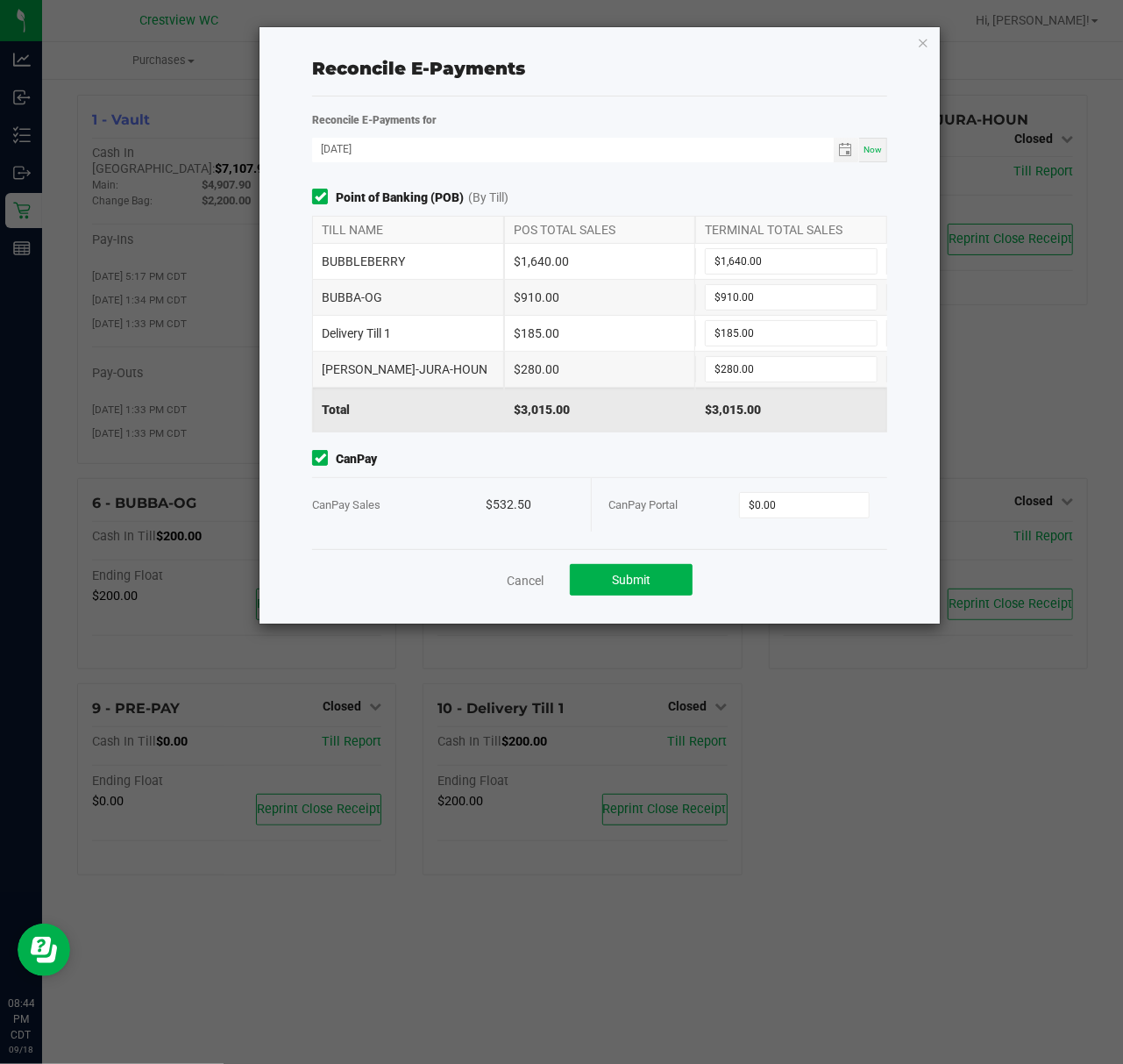
copy div "532.50"
click at [771, 508] on input "0" at bounding box center [804, 505] width 129 height 25
paste input "532.5"
type input "$532.50"
click at [846, 450] on div "Point of Banking (POB) (By Till) TILL NAME POS TOTAL SALES TERMINAL TOTAL SALES…" at bounding box center [600, 369] width 602 height 360
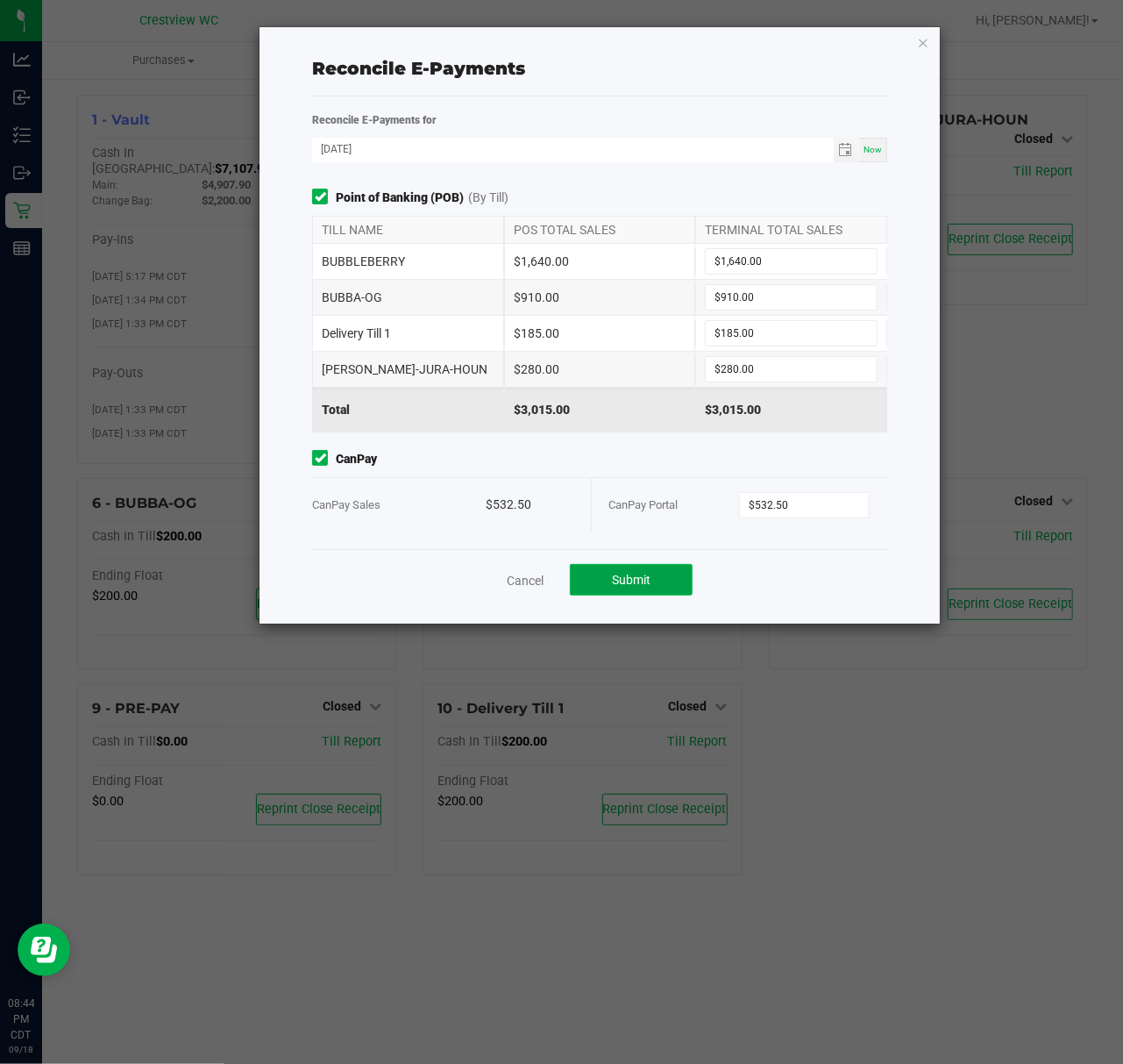
click at [603, 570] on button "Submit" at bounding box center [631, 579] width 123 height 31
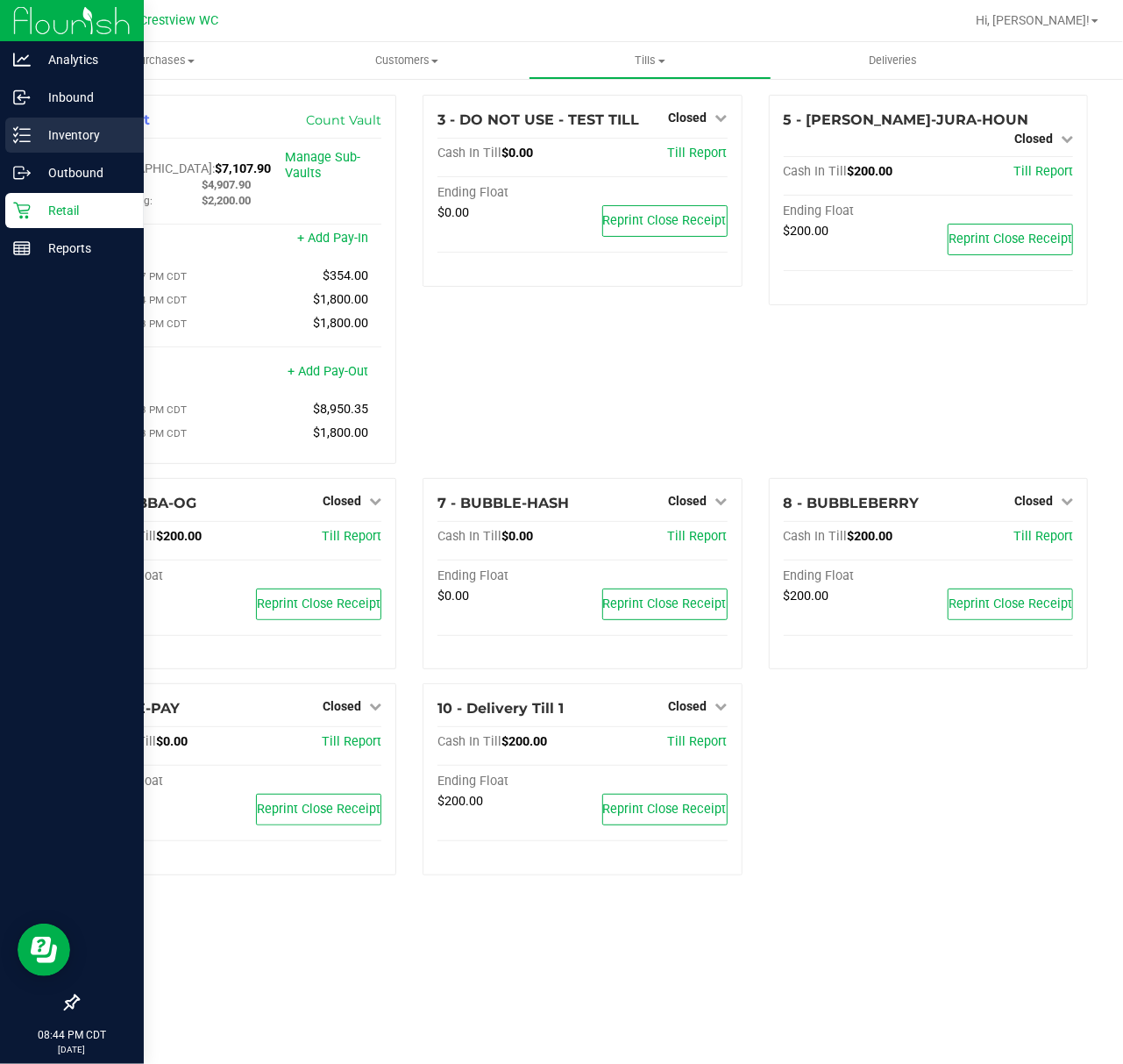
click at [33, 126] on p "Inventory" at bounding box center [84, 135] width 106 height 21
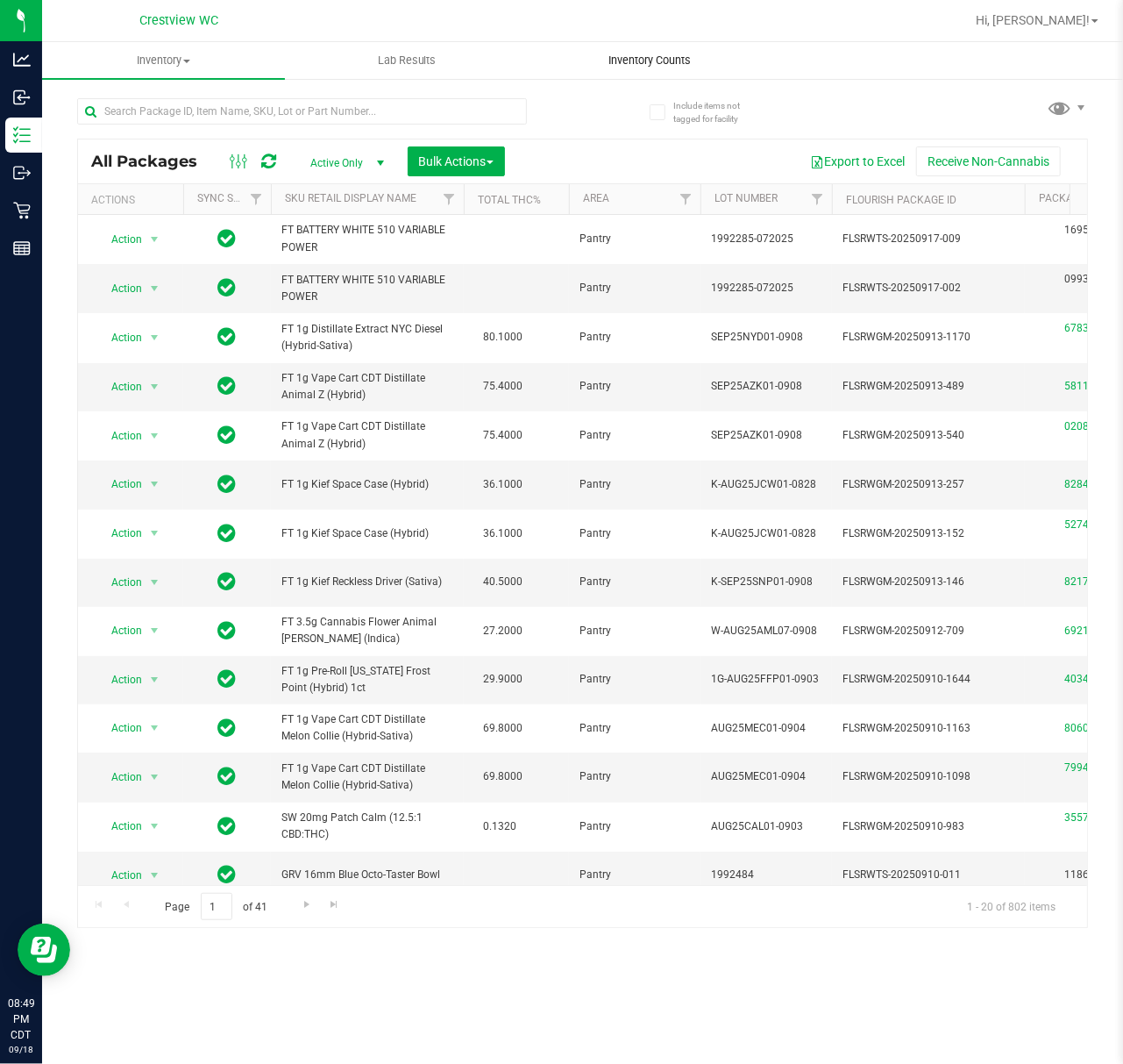
click at [642, 53] on span "Inventory Counts" at bounding box center [651, 60] width 130 height 16
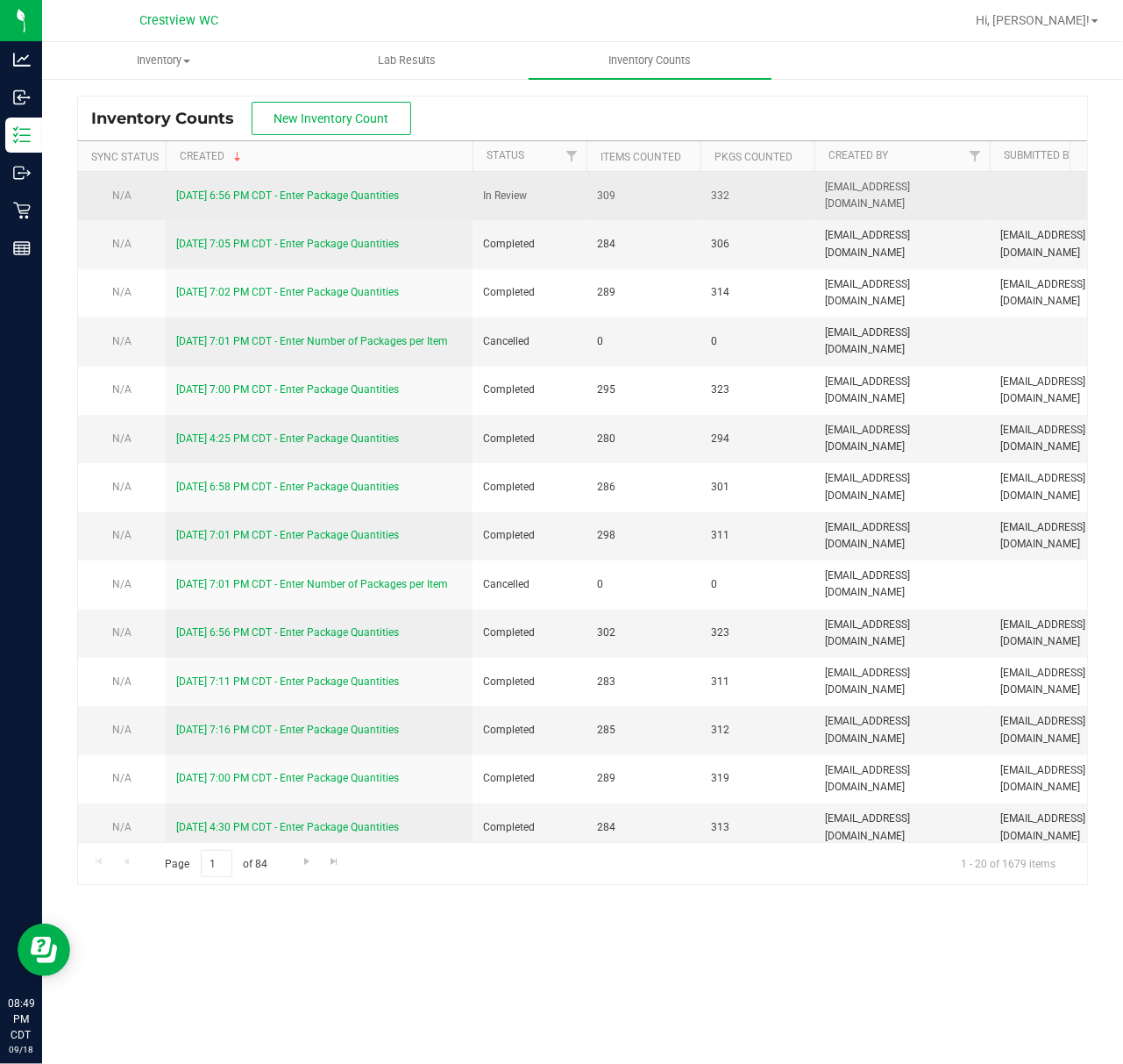
click at [320, 193] on link "[DATE] 6:56 PM CDT - Enter Package Quantities" at bounding box center [288, 195] width 223 height 12
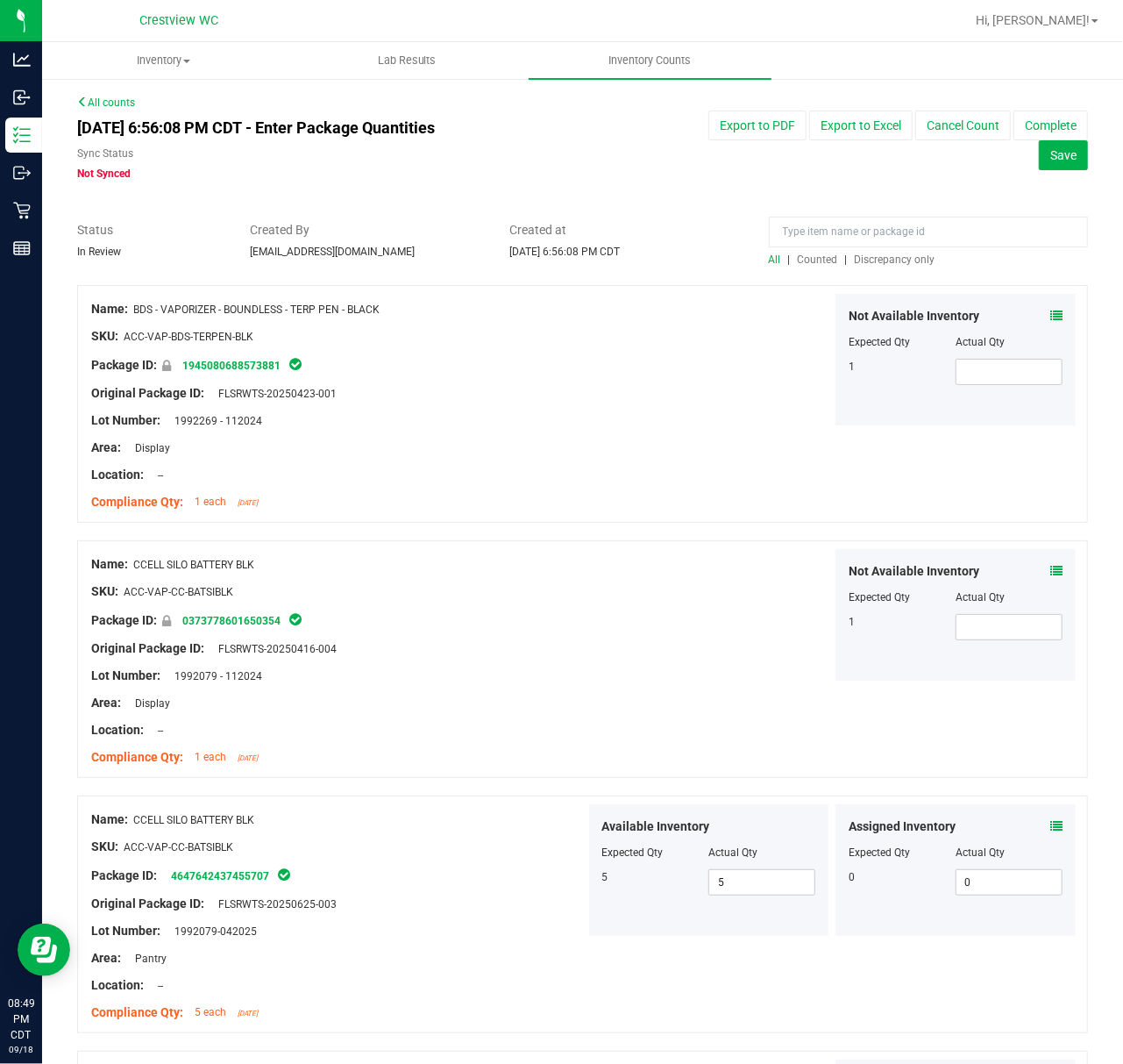
click at [863, 257] on span "Discrepancy only" at bounding box center [895, 259] width 81 height 12
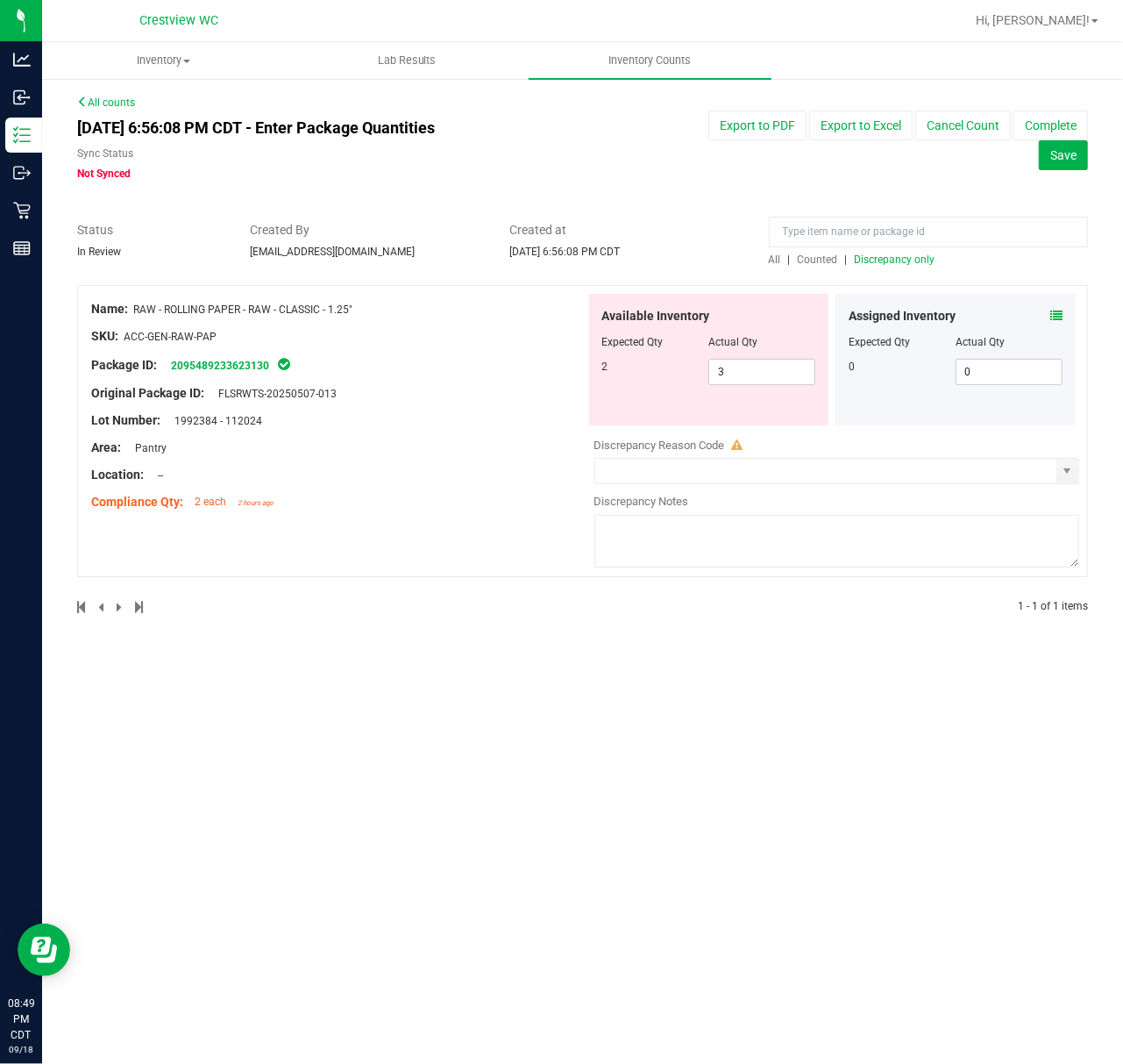
click at [478, 382] on div at bounding box center [339, 379] width 494 height 8
click at [286, 305] on span "RAW - ROLLING PAPER - RAW - CLASSIC - 1.25"" at bounding box center [242, 309] width 219 height 12
click at [286, 304] on span "RAW - ROLLING PAPER - RAW - CLASSIC - 1.25"" at bounding box center [242, 309] width 219 height 12
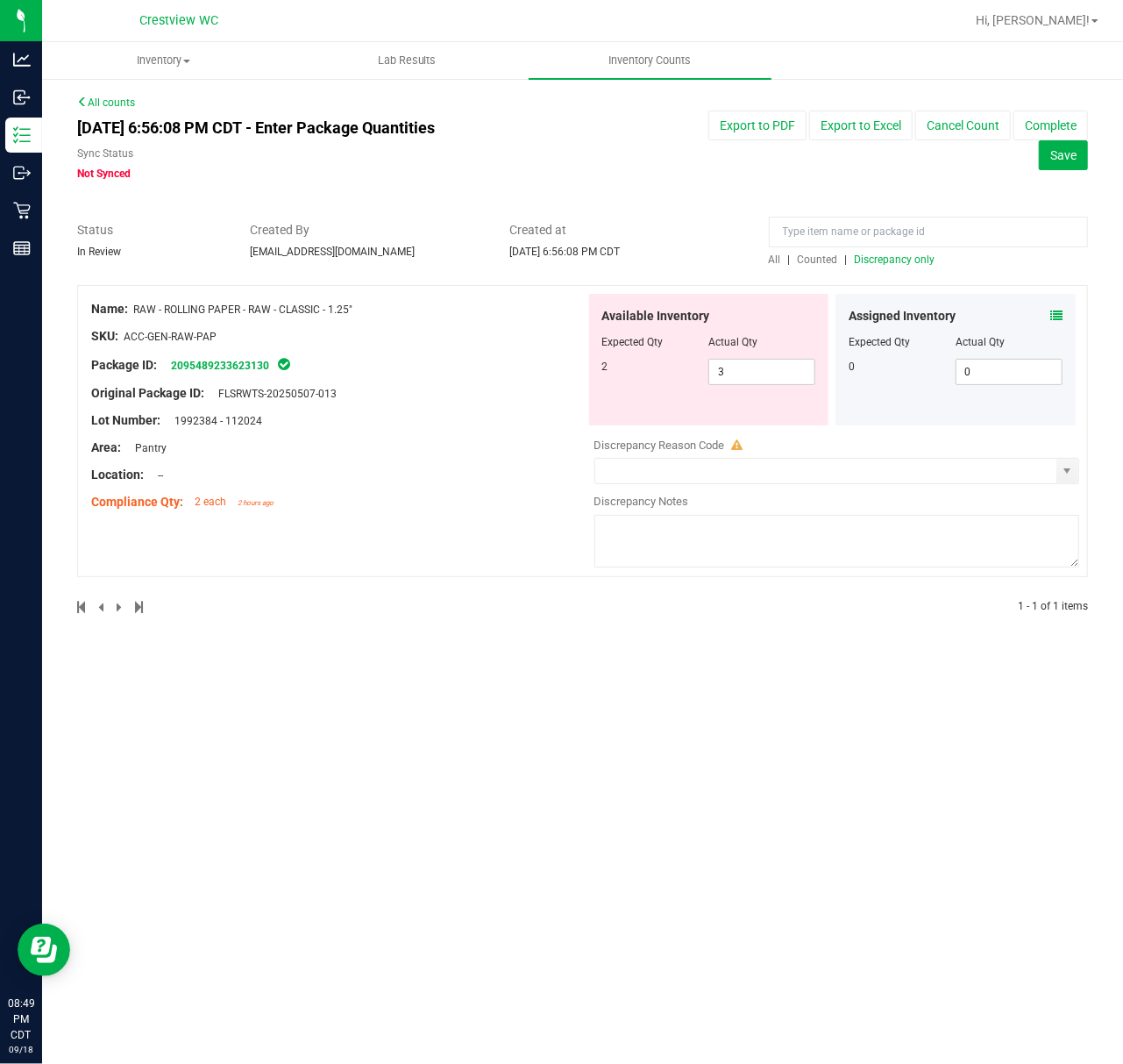
drag, startPoint x: 372, startPoint y: 300, endPoint x: 137, endPoint y: 314, distance: 235.4
click at [137, 314] on div "Name: RAW - ROLLING PAPER - RAW - CLASSIC - 1.25"" at bounding box center [339, 309] width 494 height 19
copy span "RAW - ROLLING PAPER - RAW - CLASSIC - 1.25""
click at [702, 180] on div "[DATE] 6:56:08 PM CDT - Enter Package Quantities Sync Status Not Synced Export …" at bounding box center [583, 145] width 1037 height 71
click at [740, 162] on div "Export to PDF Export to Excel Cancel Count Complete Save" at bounding box center [884, 140] width 432 height 59
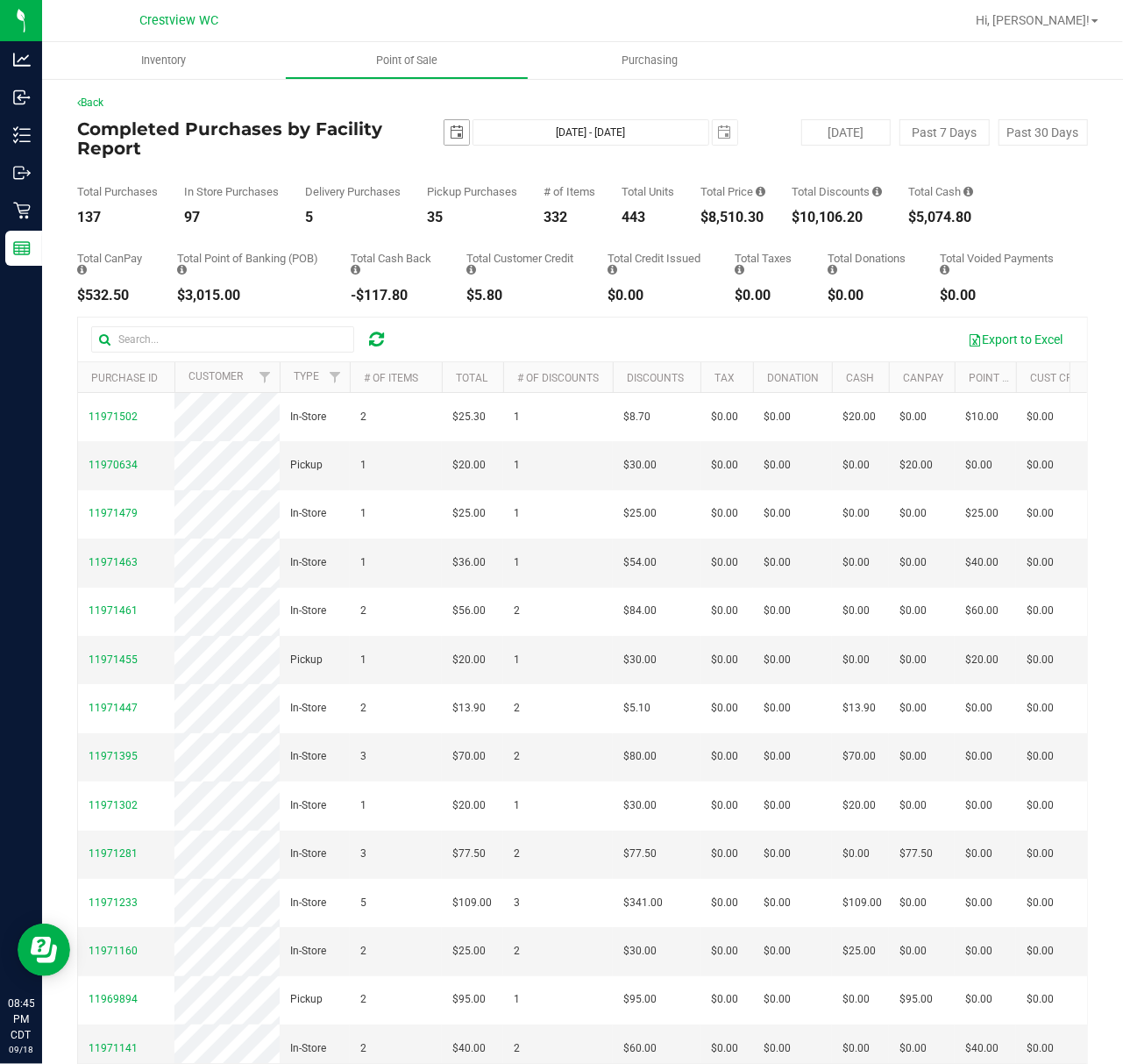
click at [450, 144] on span "2025-09-18" at bounding box center [456, 132] width 26 height 26
click at [450, 133] on span "select" at bounding box center [456, 132] width 14 height 14
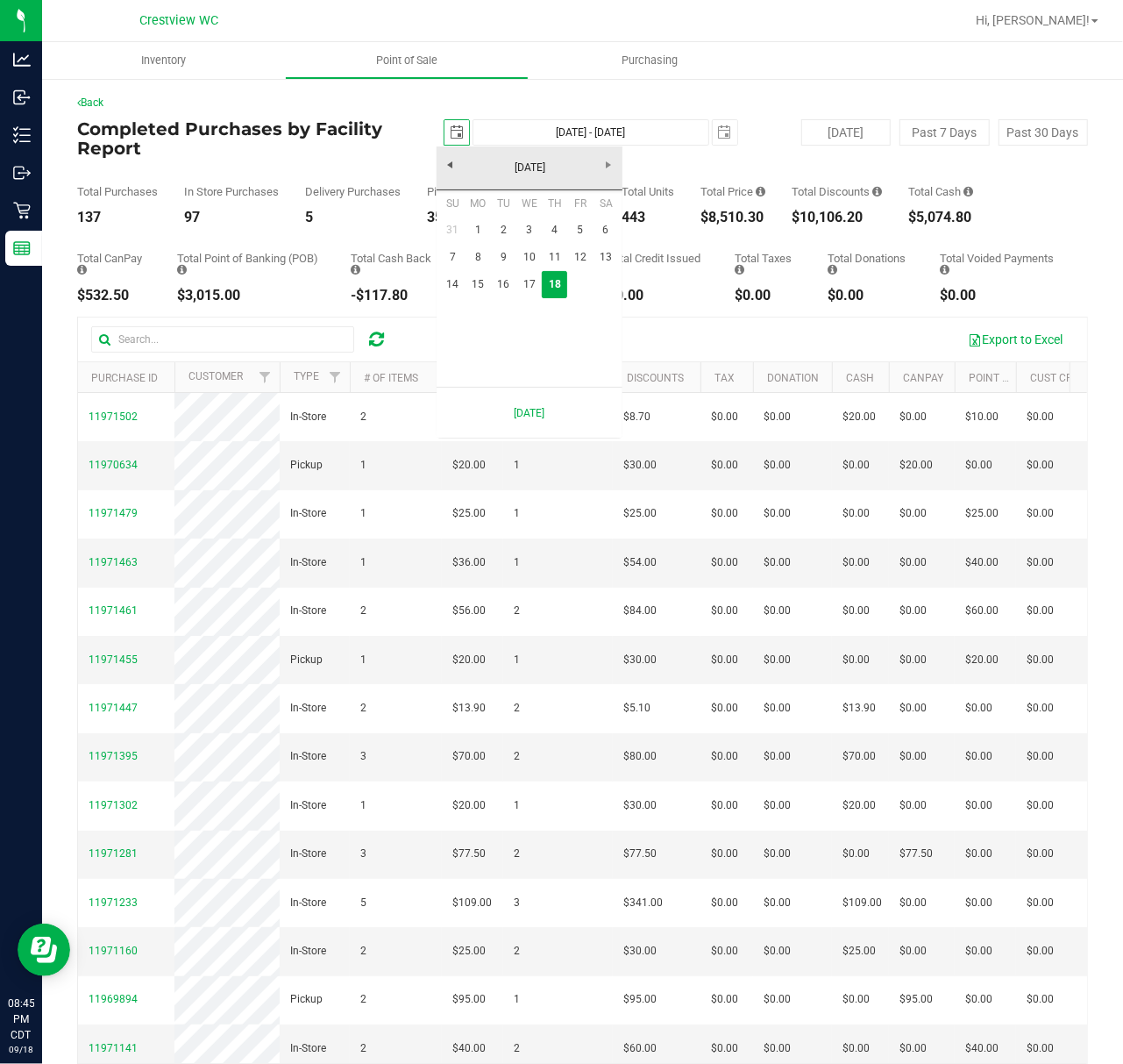
scroll to position [0, 43]
click at [467, 281] on link "15" at bounding box center [478, 284] width 25 height 27
type input "2025-09-15"
type input "Sep 15, 2025 - Sep 18, 2025"
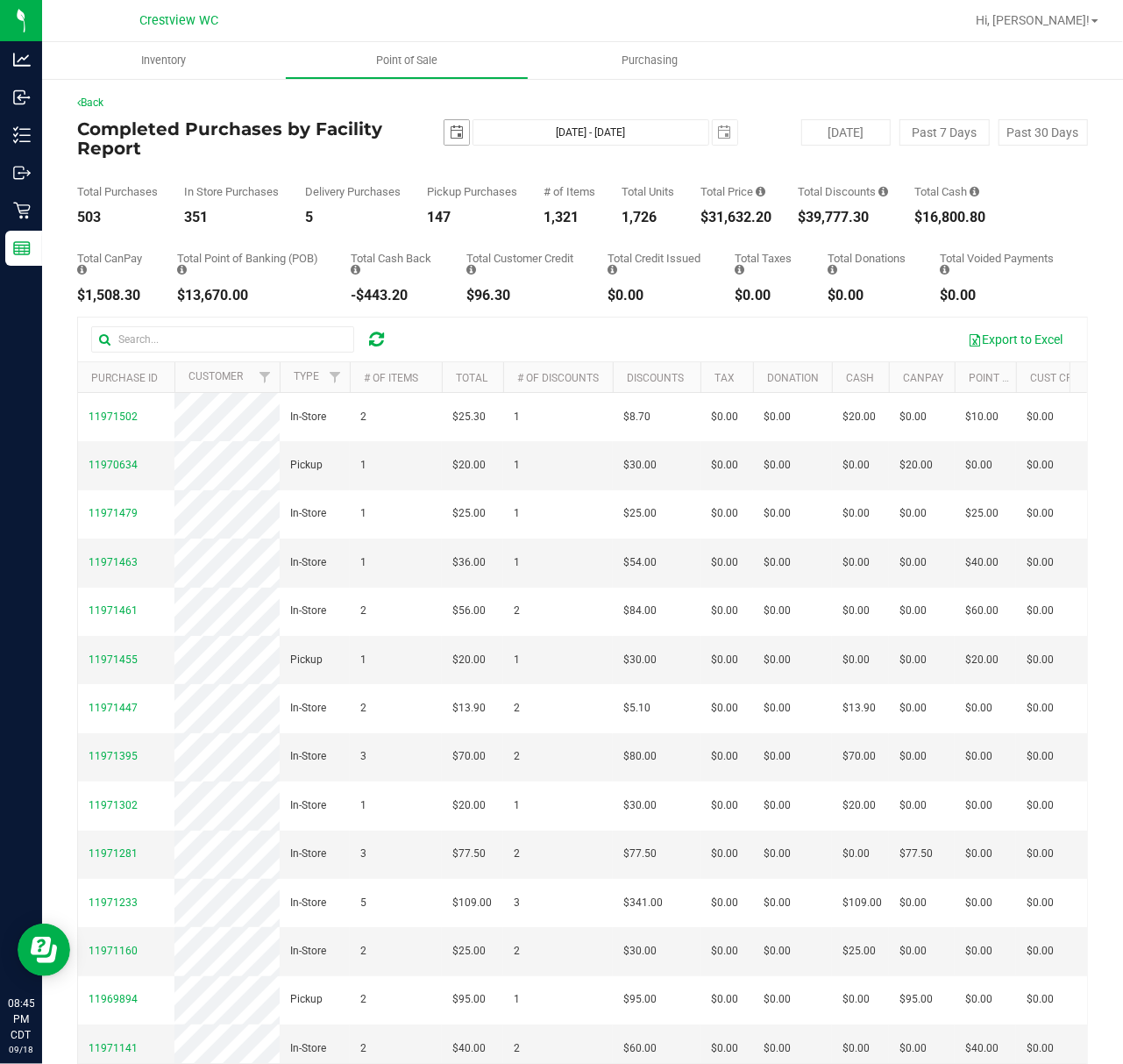
click at [450, 138] on span "select" at bounding box center [456, 132] width 14 height 14
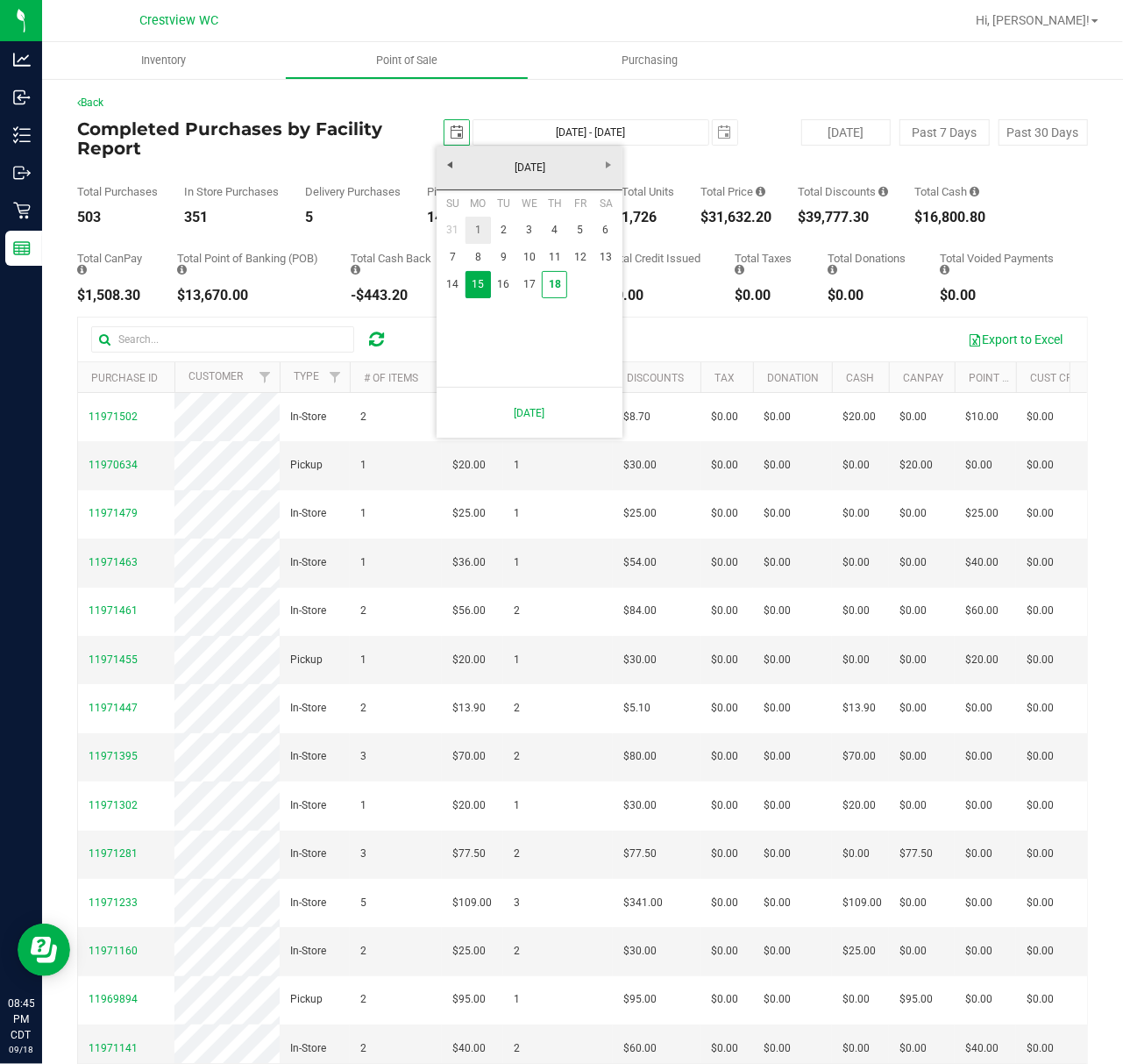
click at [473, 232] on link "1" at bounding box center [478, 230] width 25 height 27
type input "2025-09-01"
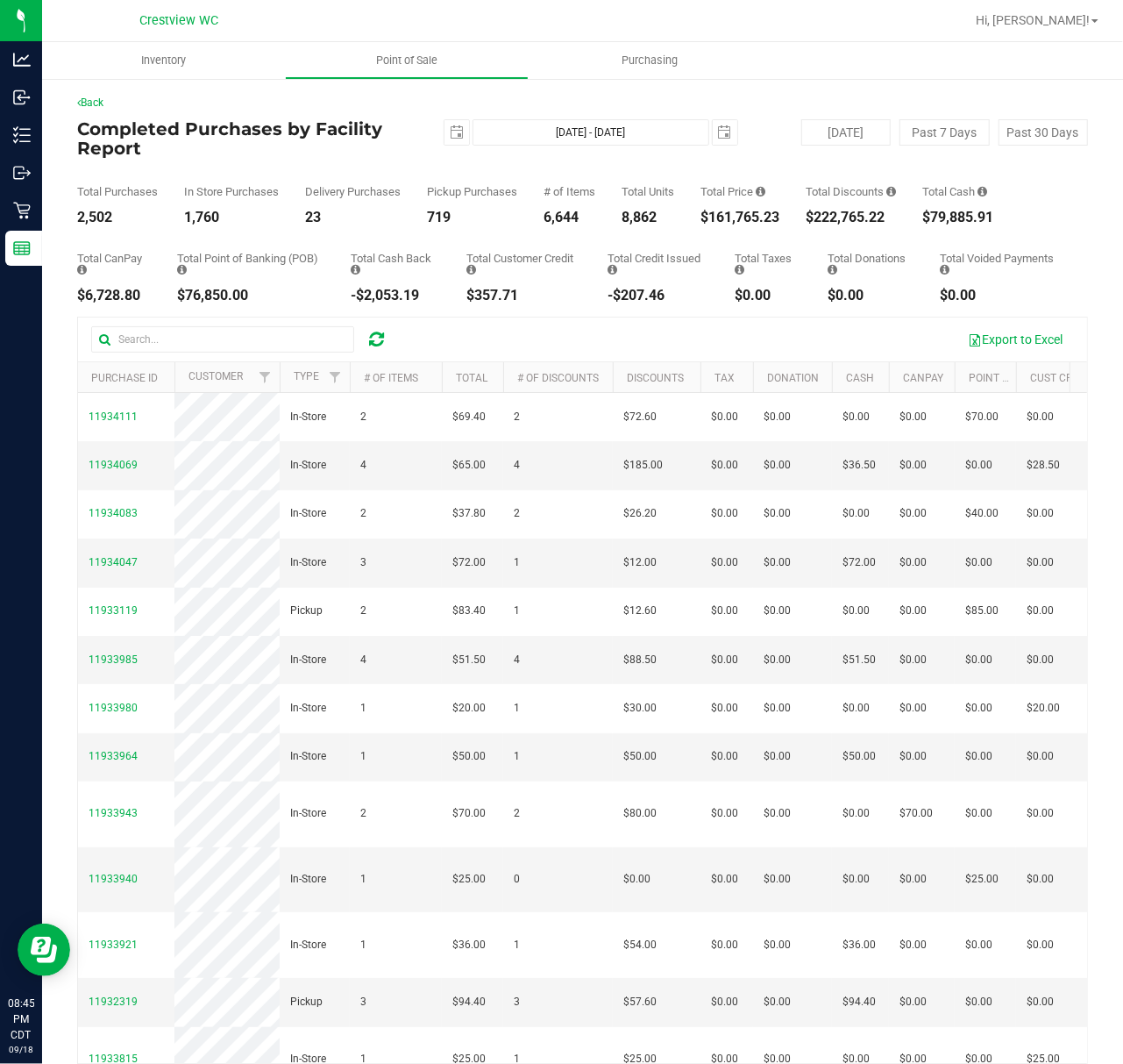
click at [383, 124] on h4 "Completed Purchases by Facility Report" at bounding box center [245, 138] width 337 height 39
click at [457, 137] on span "select" at bounding box center [456, 132] width 25 height 25
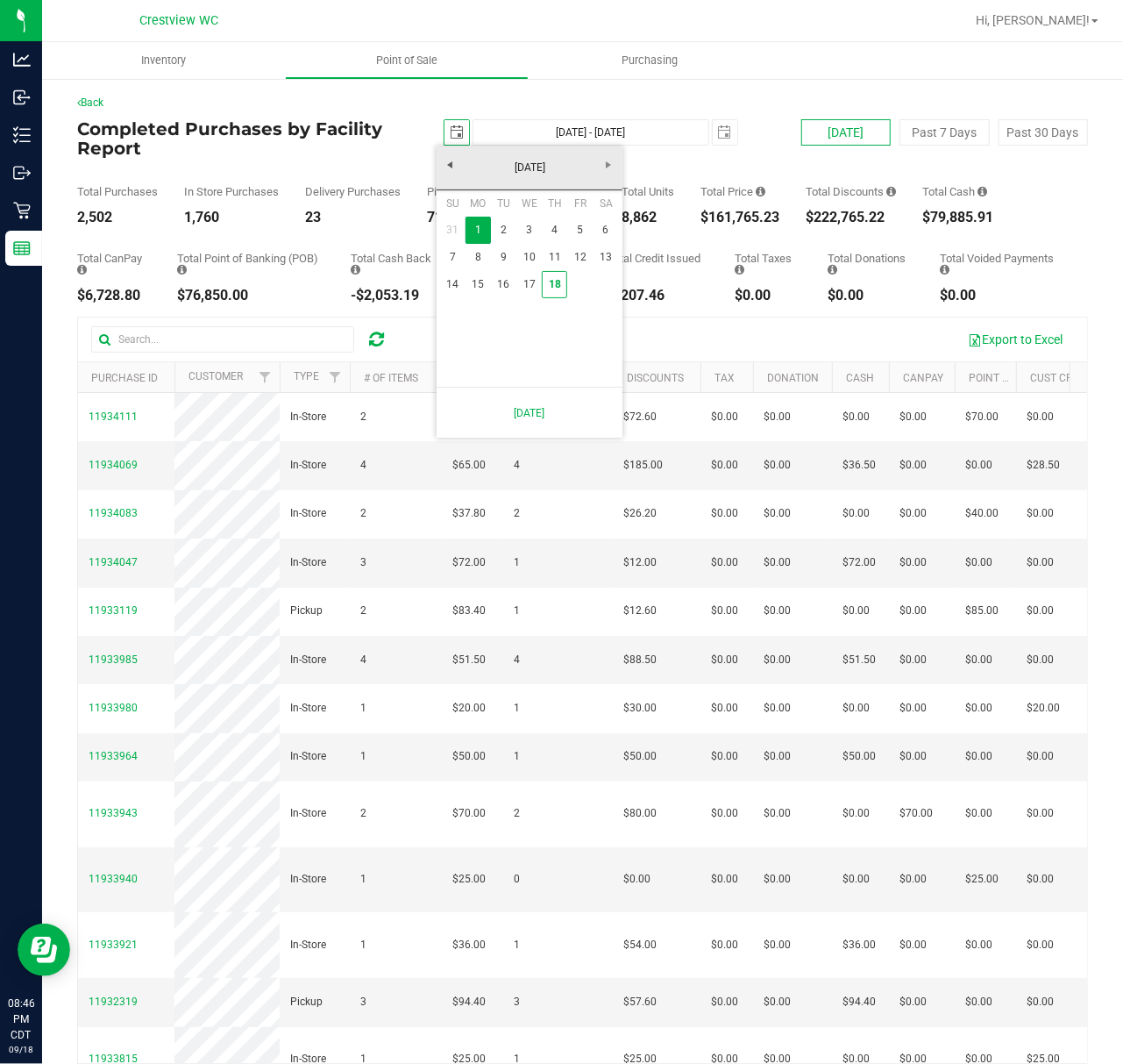
click at [824, 142] on button "Today" at bounding box center [846, 132] width 90 height 26
type input "Sep 18, 2025 - Sep 18, 2025"
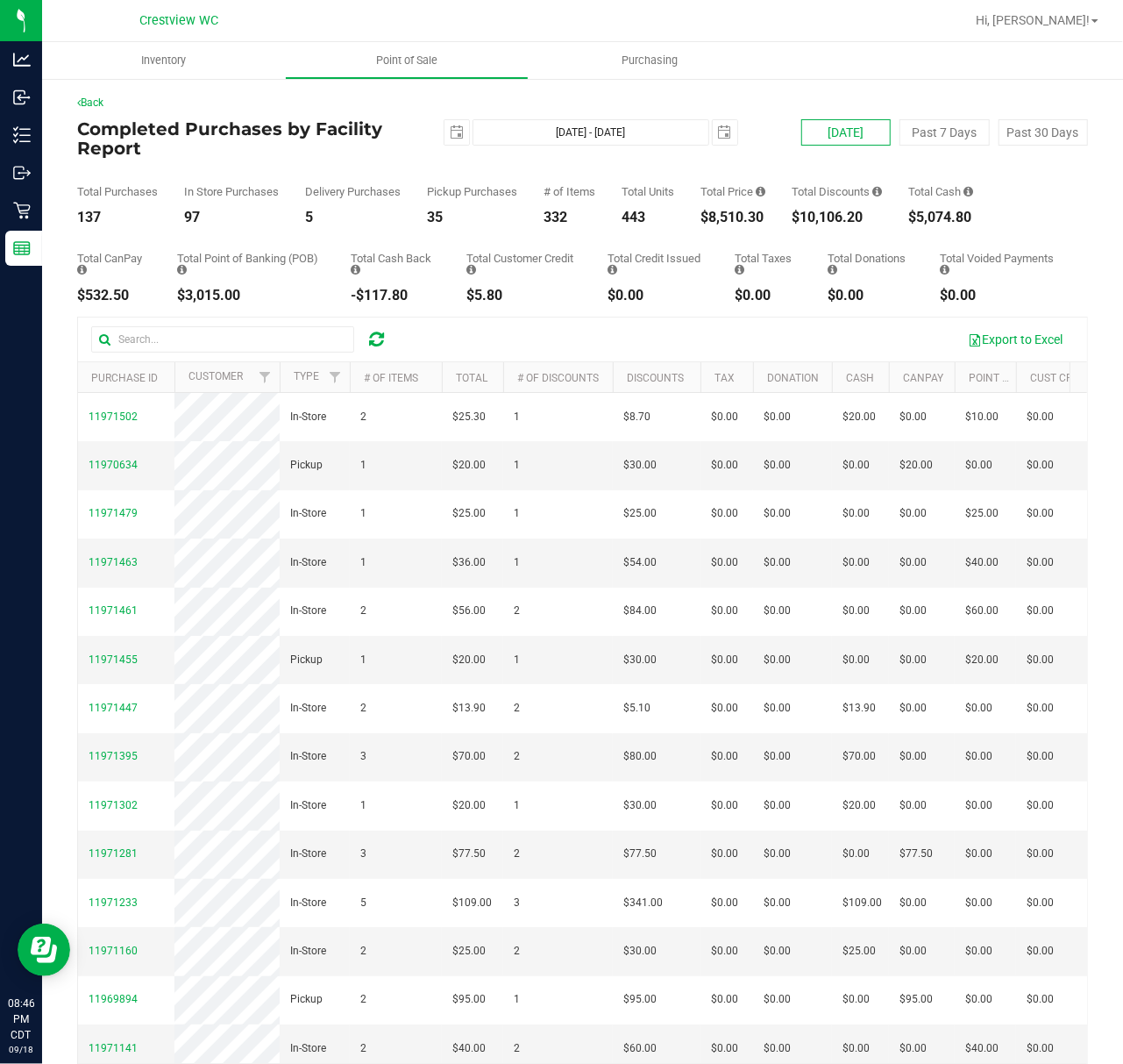
click at [814, 128] on button "Today" at bounding box center [846, 132] width 90 height 26
type input "2025-09-17"
click at [751, 128] on div "Today Past 7 Days Past 30 Days" at bounding box center [926, 132] width 350 height 26
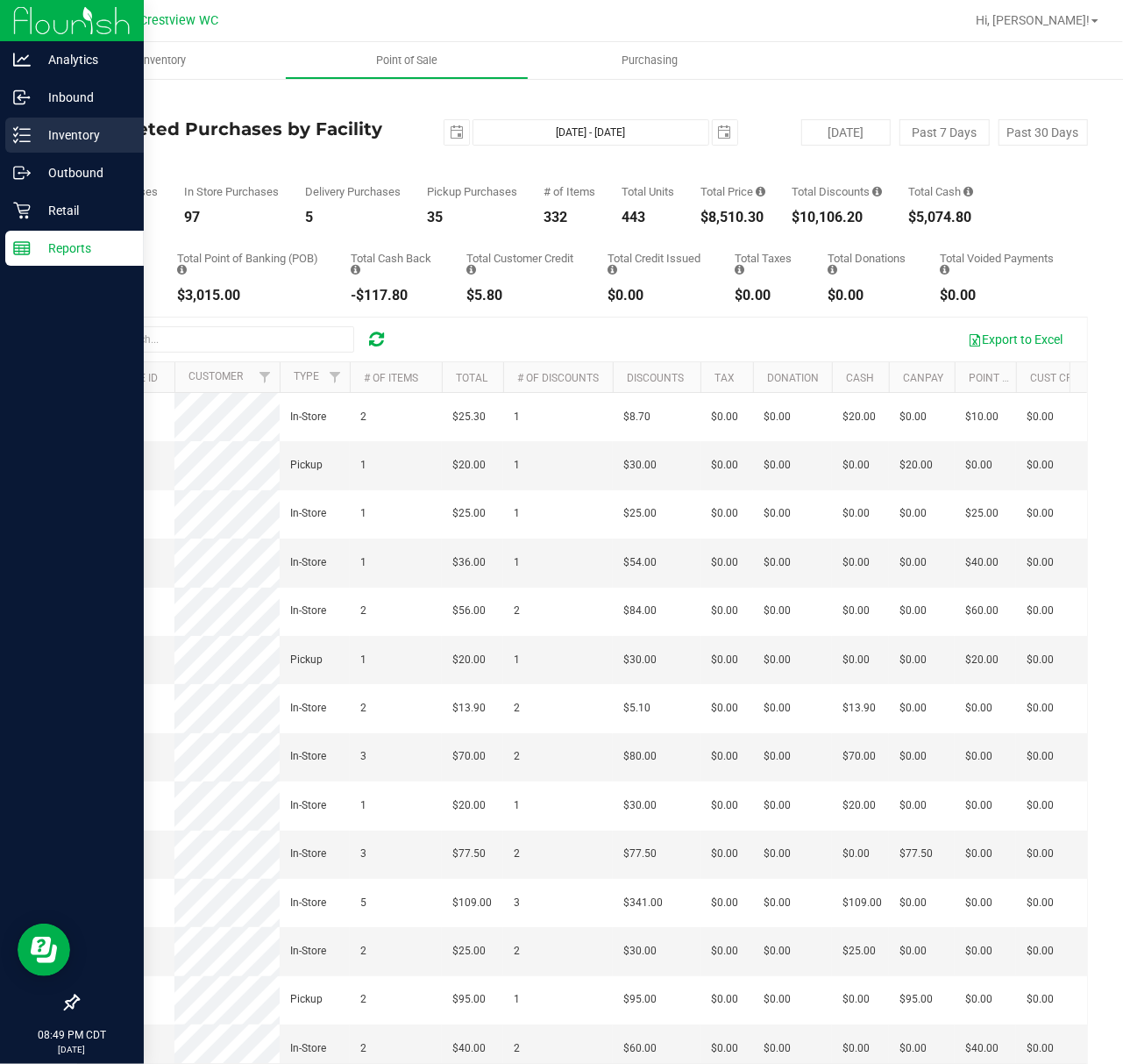
click at [22, 139] on icon at bounding box center [22, 135] width 18 height 18
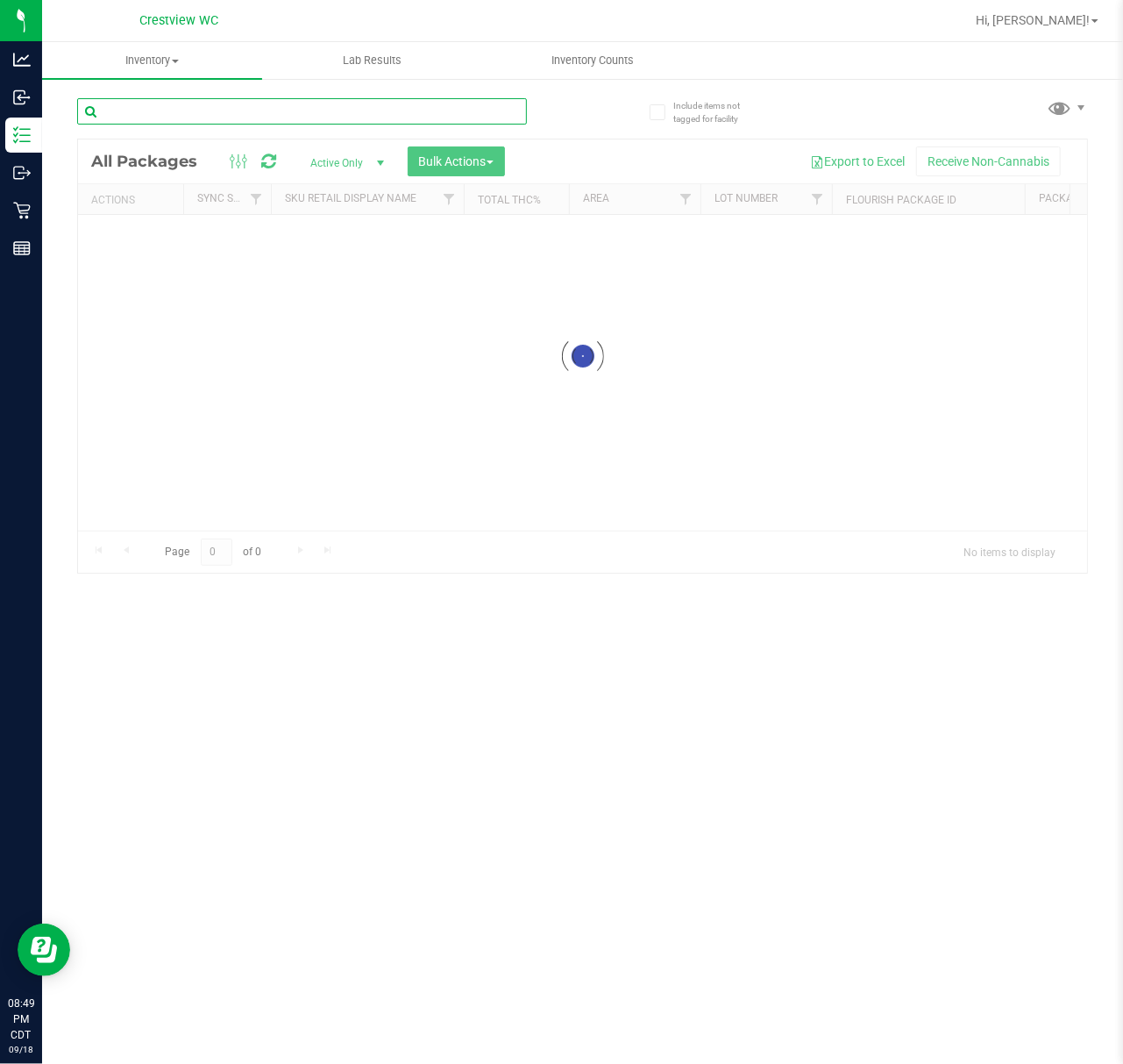
click at [208, 117] on div "Inventory All packages All inventory Waste log Create inventory Lab Results Inv…" at bounding box center [583, 553] width 1081 height 1022
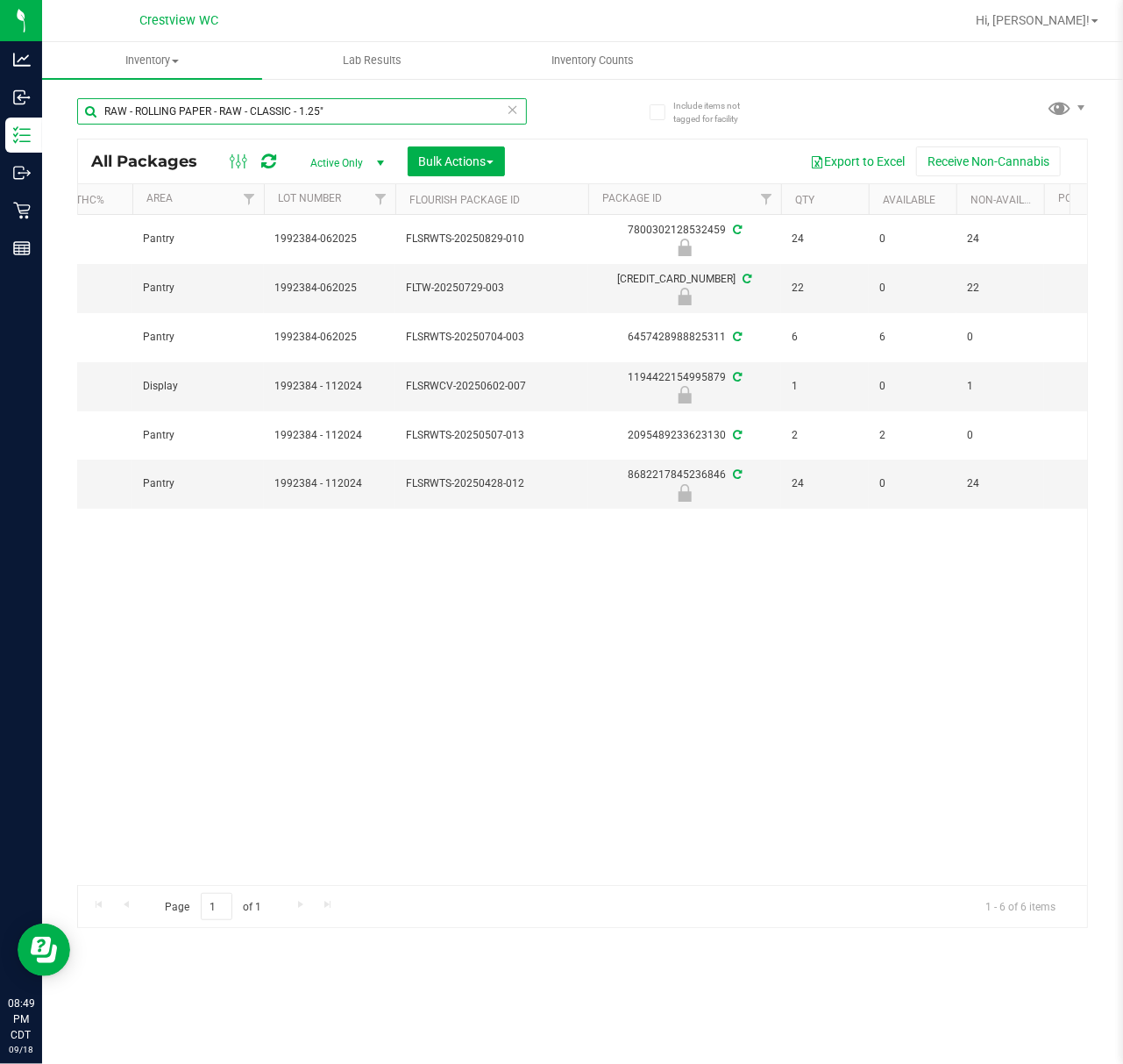
scroll to position [0, 457]
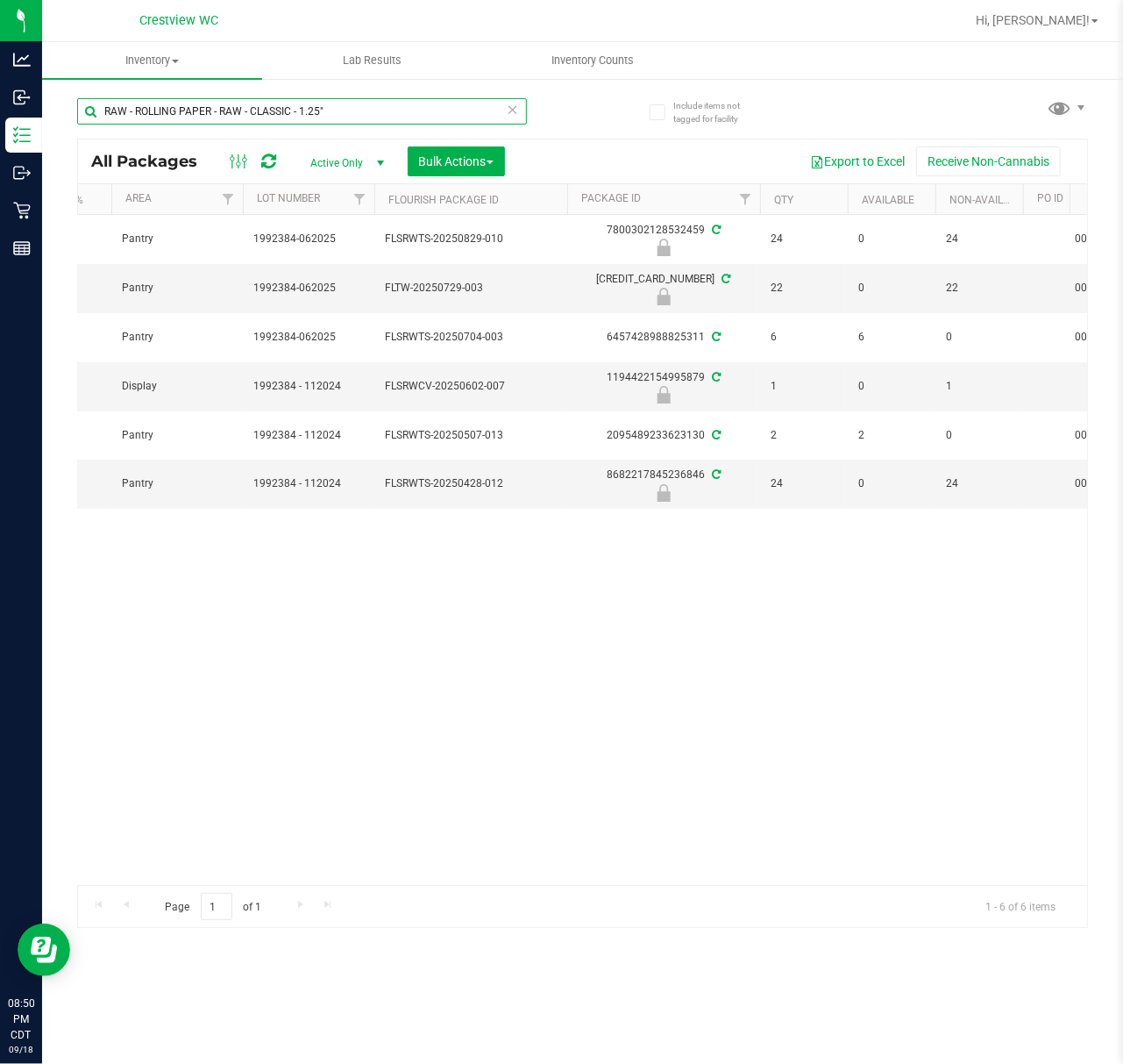
type input "RAW - ROLLING PAPER - RAW - CLASSIC - 1.25""
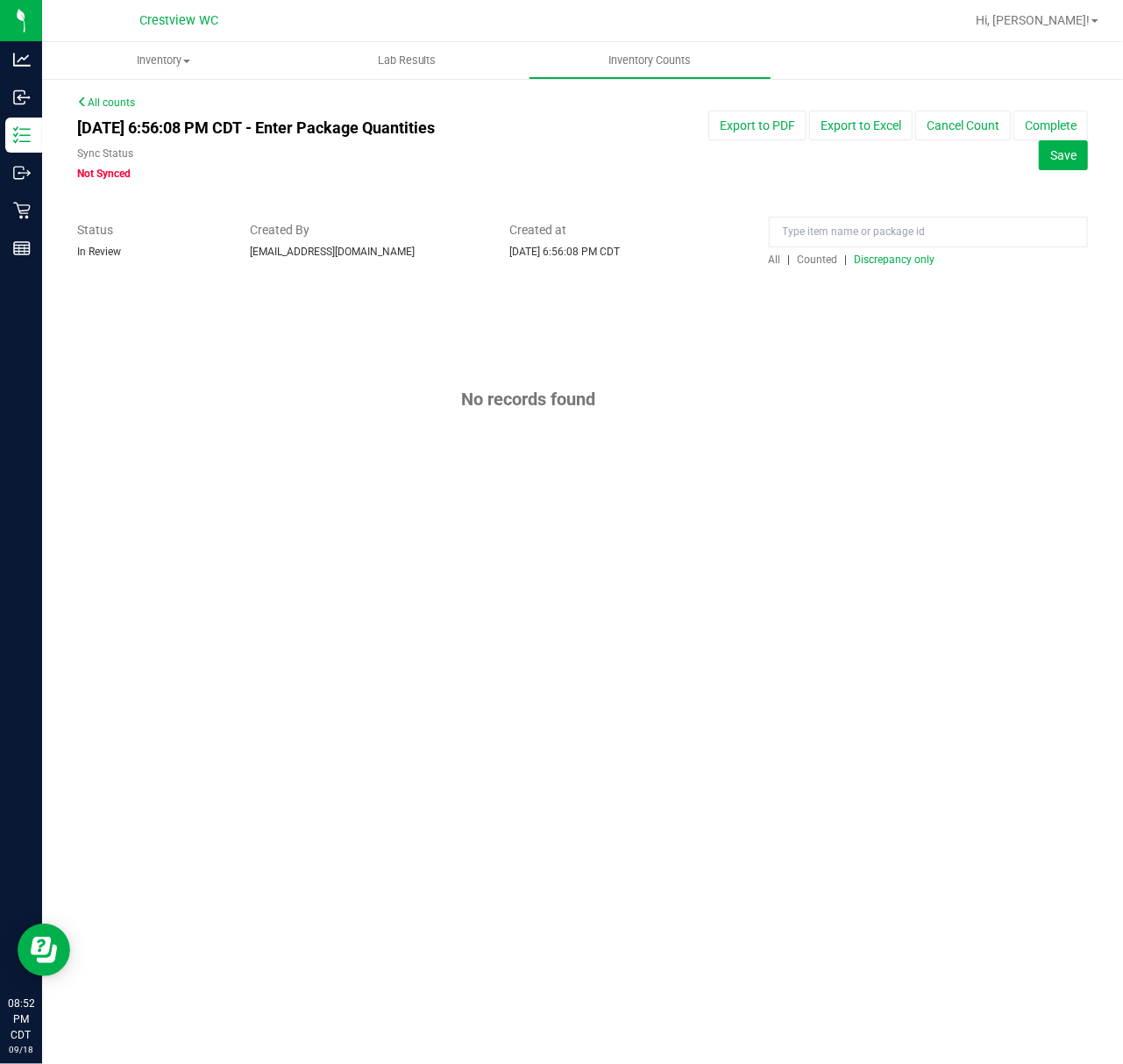
click at [885, 264] on span "Discrepancy only" at bounding box center [895, 259] width 81 height 12
click at [716, 174] on div "[DATE] 6:56:08 PM CDT - Enter Package Quantities Sync Status Not Synced Export …" at bounding box center [583, 145] width 1037 height 71
click at [1032, 131] on button "Complete" at bounding box center [1050, 125] width 74 height 30
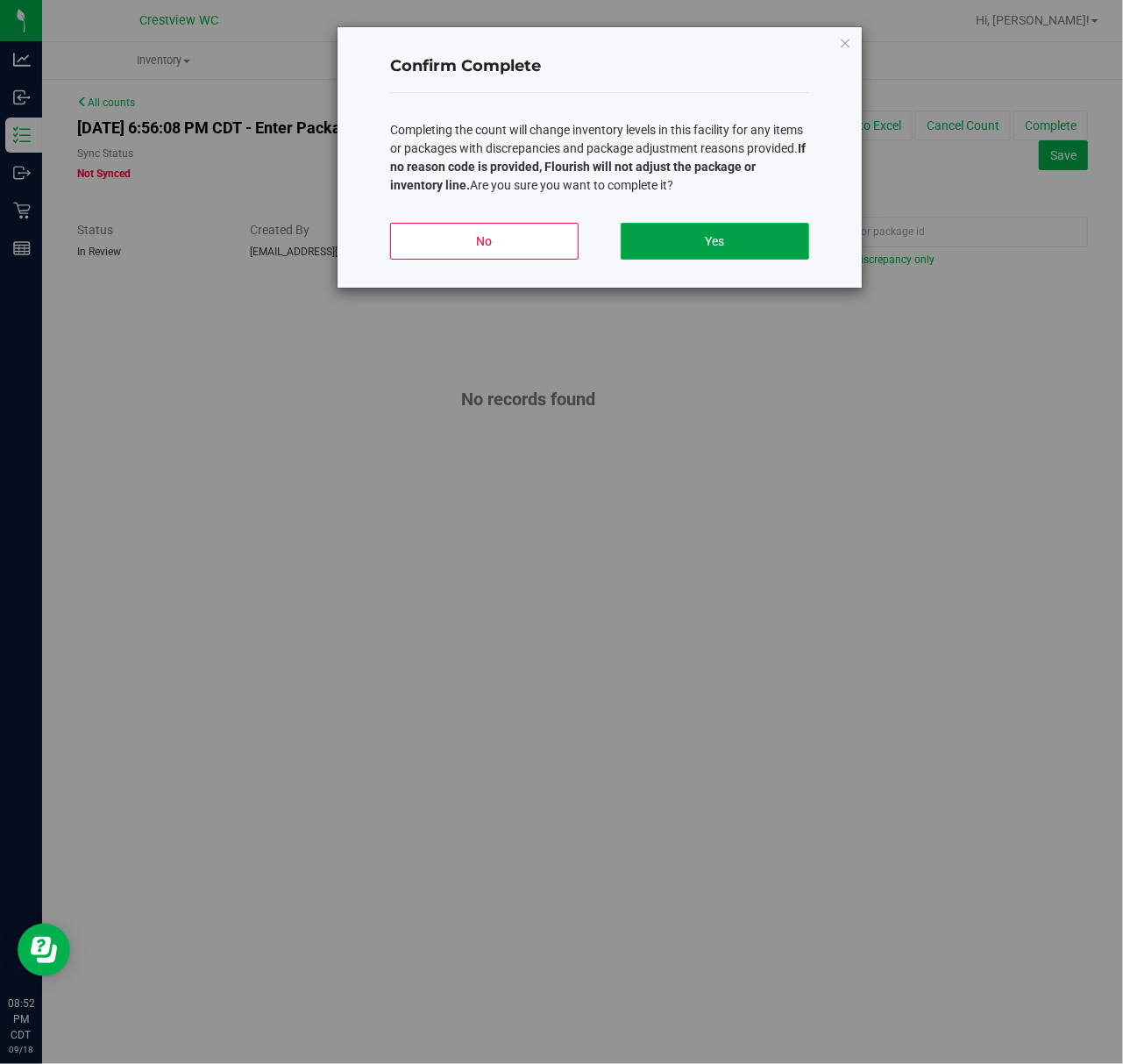
click at [768, 232] on button "Yes" at bounding box center [715, 241] width 189 height 37
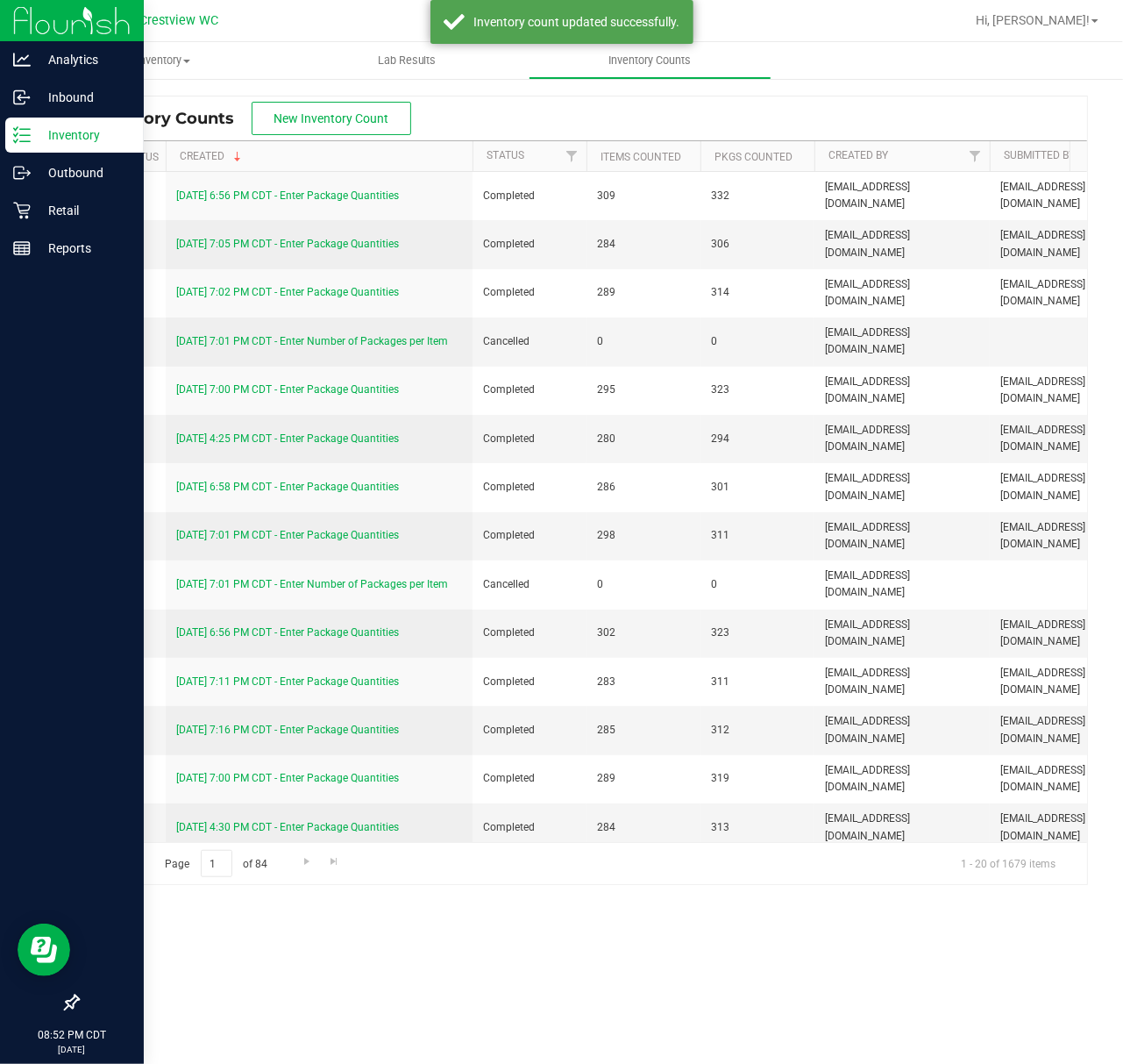
click at [31, 145] on div "Inventory" at bounding box center [74, 135] width 139 height 35
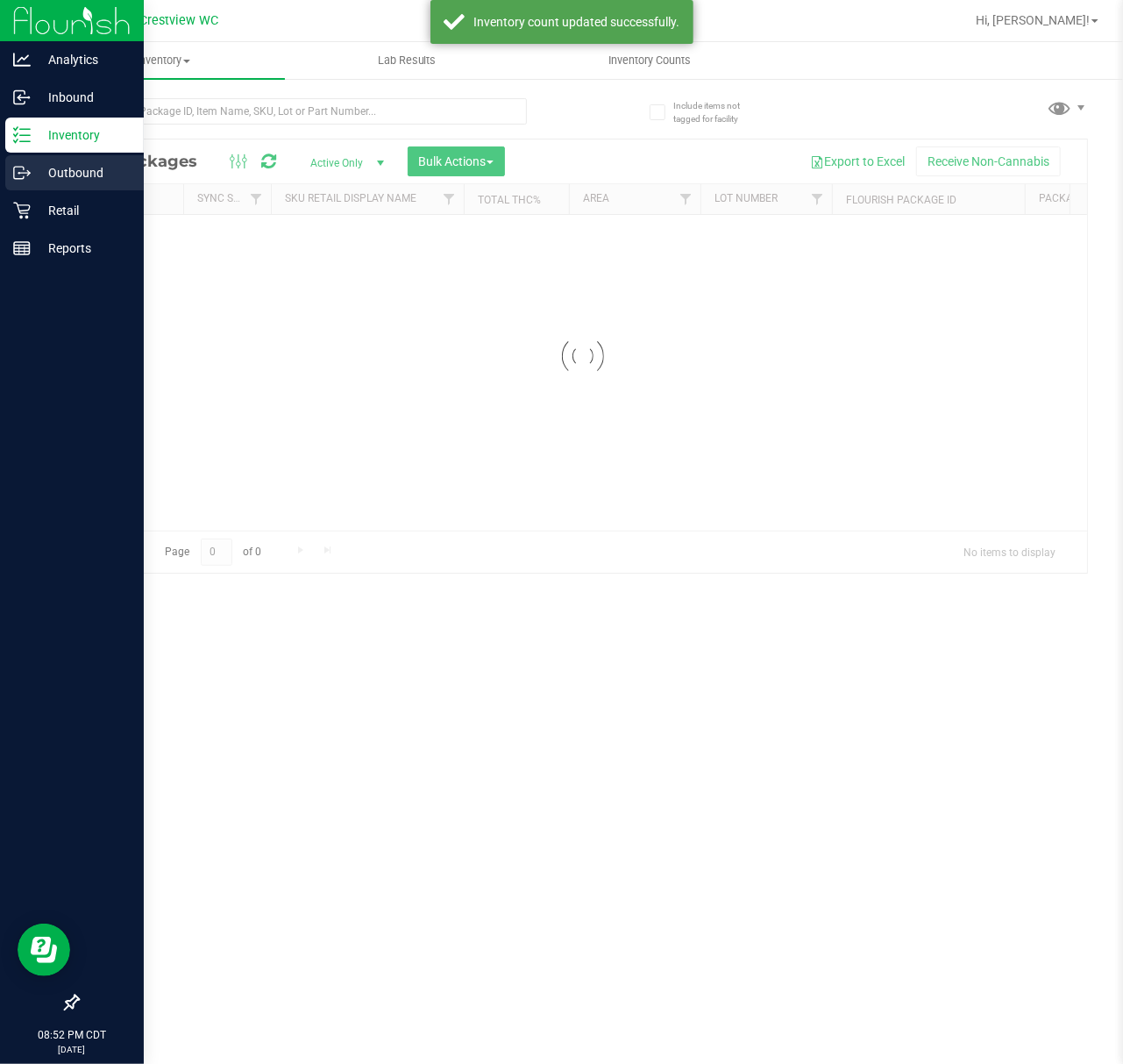
click at [28, 164] on icon at bounding box center [22, 173] width 18 height 18
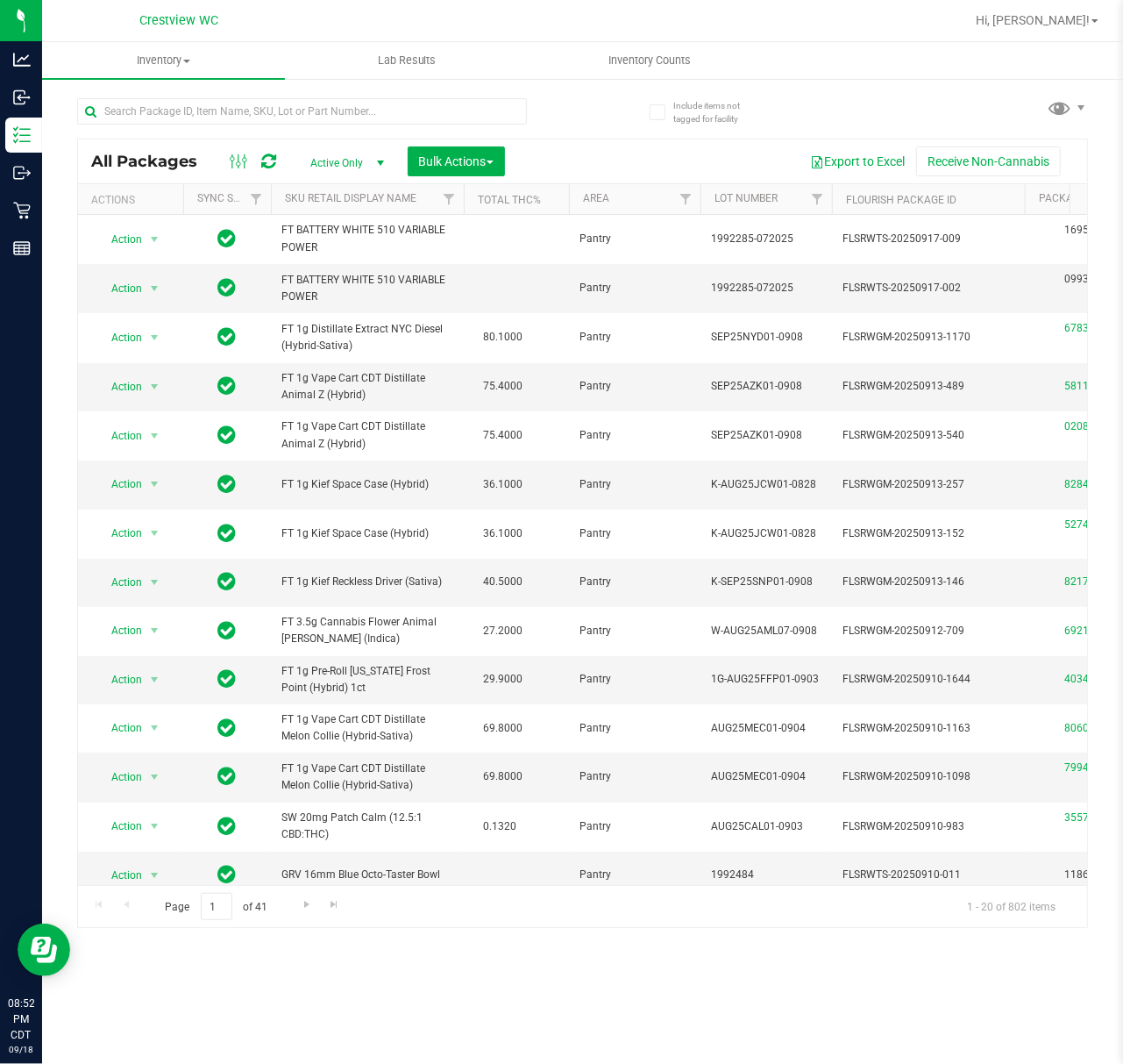
click at [881, 68] on ul "Inventory All packages All inventory Waste log Create inventory Lab Results Inv…" at bounding box center [603, 61] width 1123 height 38
